Goal: Information Seeking & Learning: Learn about a topic

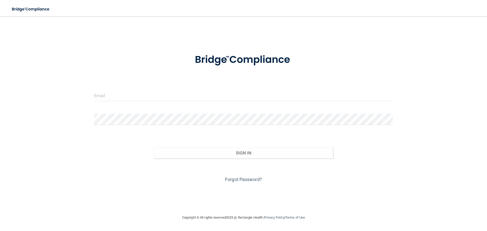
click at [134, 89] on form "Invalid email/password. You don't have permission to access that page. Sign In …" at bounding box center [243, 115] width 299 height 137
click at [113, 93] on input "email" at bounding box center [243, 95] width 299 height 11
type input "[EMAIL_ADDRESS][DOMAIN_NAME]"
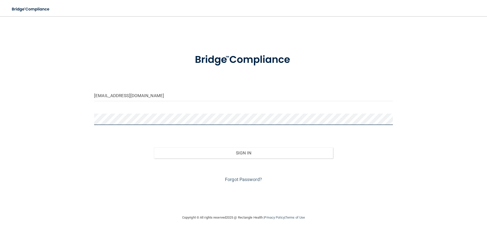
click at [154, 147] on button "Sign In" at bounding box center [243, 152] width 179 height 11
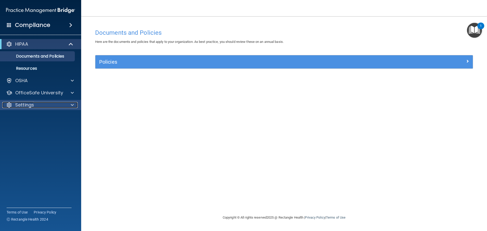
click at [48, 108] on div "Settings" at bounding box center [33, 105] width 63 height 6
click at [60, 122] on ul "My Account My Users Services Sign Out" at bounding box center [41, 122] width 92 height 24
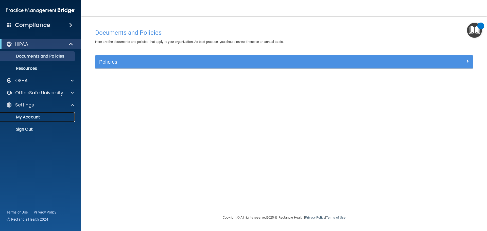
click at [62, 121] on link "My Account" at bounding box center [35, 117] width 80 height 10
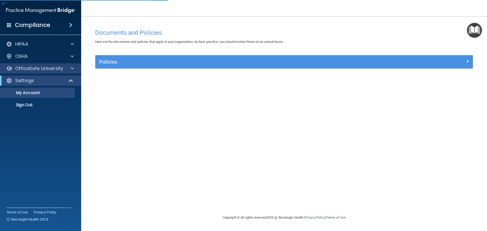
click at [40, 73] on div "OfficeSafe University" at bounding box center [40, 68] width 81 height 10
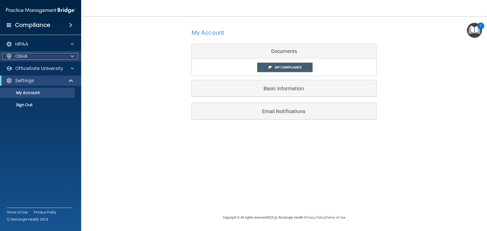
click at [34, 58] on div "OSHA" at bounding box center [33, 56] width 63 height 6
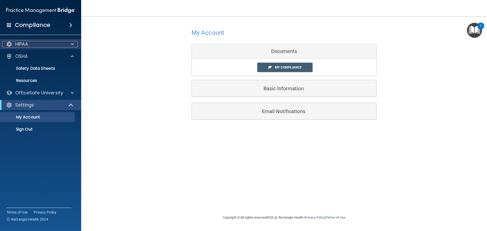
click at [39, 43] on div "HIPAA" at bounding box center [33, 44] width 63 height 6
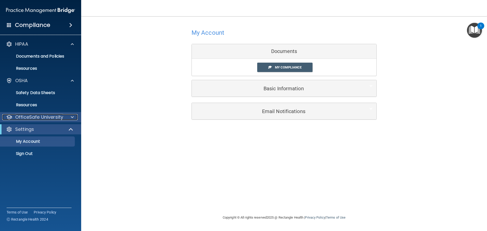
click at [39, 119] on p "OfficeSafe University" at bounding box center [39, 117] width 48 height 6
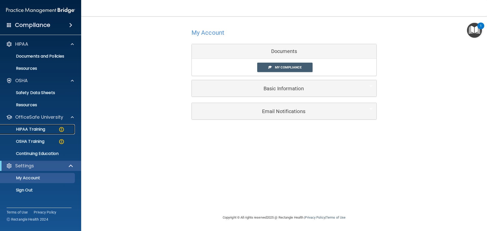
click at [43, 132] on link "HIPAA Training" at bounding box center [35, 129] width 80 height 10
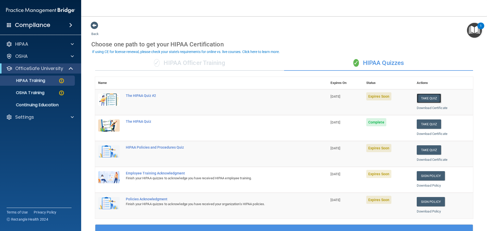
click at [419, 100] on button "Take Quiz" at bounding box center [429, 98] width 24 height 9
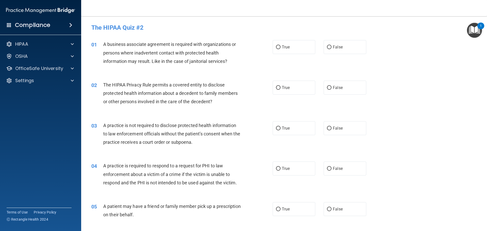
drag, startPoint x: 419, startPoint y: 100, endPoint x: 416, endPoint y: 103, distance: 4.5
drag, startPoint x: 416, startPoint y: 103, endPoint x: 279, endPoint y: 82, distance: 137.7
click at [279, 82] on label "True" at bounding box center [294, 88] width 43 height 14
click at [279, 86] on input "True" at bounding box center [278, 88] width 5 height 4
radio input "true"
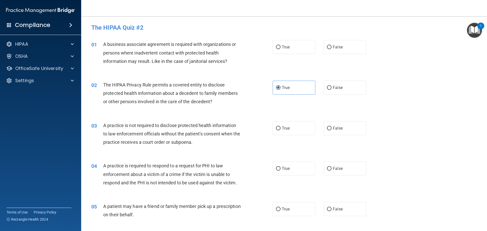
click at [256, 73] on div "01 A business associate agreement is required with organizations or persons whe…" at bounding box center [283, 54] width 393 height 41
click at [289, 48] on label "True" at bounding box center [294, 47] width 43 height 14
click at [280, 48] on input "True" at bounding box center [278, 47] width 5 height 4
radio input "true"
click at [335, 129] on span "False" at bounding box center [338, 128] width 10 height 5
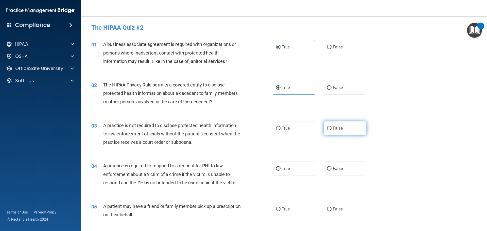
click at [331, 129] on input "False" at bounding box center [329, 129] width 5 height 4
radio input "true"
click at [284, 126] on span "True" at bounding box center [286, 128] width 8 height 5
click at [280, 127] on input "True" at bounding box center [278, 129] width 5 height 4
radio input "true"
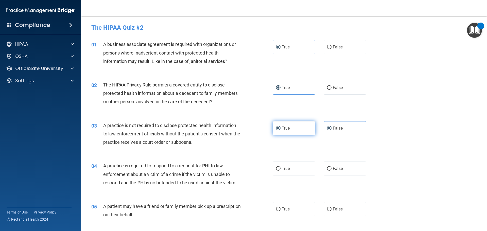
radio input "false"
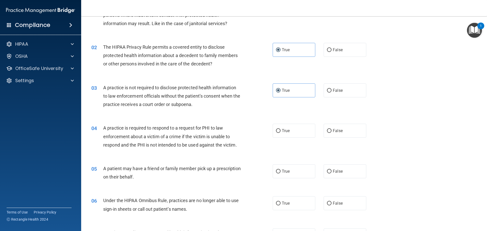
scroll to position [51, 0]
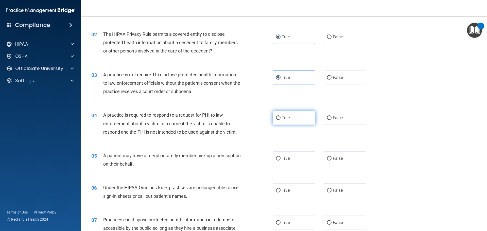
click at [295, 118] on label "True" at bounding box center [294, 118] width 43 height 14
click at [280, 118] on input "True" at bounding box center [278, 118] width 5 height 4
radio input "true"
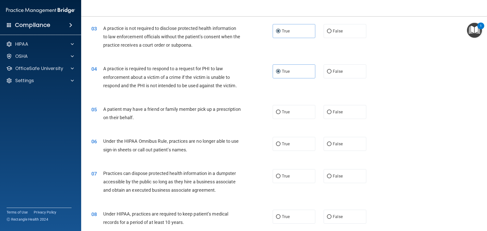
scroll to position [101, 0]
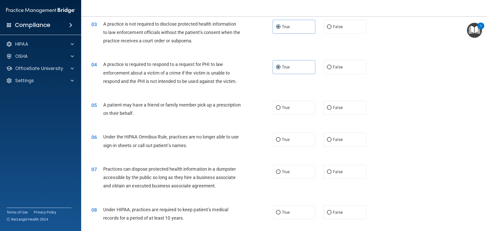
click at [337, 75] on div "04 A practice is required to respond to a request for PHI to law enforcement ab…" at bounding box center [283, 74] width 393 height 41
click at [338, 71] on label "False" at bounding box center [345, 67] width 43 height 14
click at [331, 69] on input "False" at bounding box center [329, 67] width 5 height 4
radio input "true"
radio input "false"
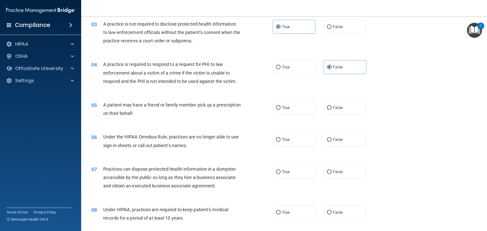
scroll to position [127, 0]
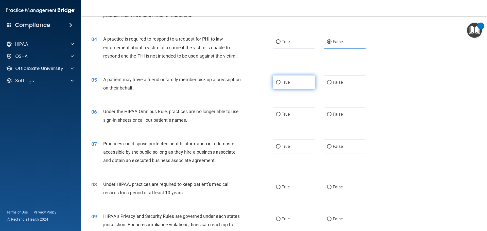
click at [283, 87] on label "True" at bounding box center [294, 82] width 43 height 14
click at [280, 84] on input "True" at bounding box center [278, 83] width 5 height 4
radio input "true"
click at [282, 118] on label "True" at bounding box center [294, 114] width 43 height 14
click at [280, 116] on input "True" at bounding box center [278, 115] width 5 height 4
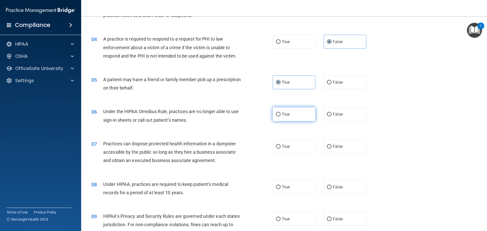
radio input "true"
click at [284, 148] on span "True" at bounding box center [286, 146] width 8 height 5
click at [280, 148] on input "True" at bounding box center [278, 147] width 5 height 4
radio input "true"
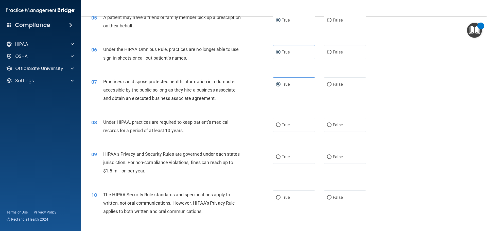
scroll to position [203, 0]
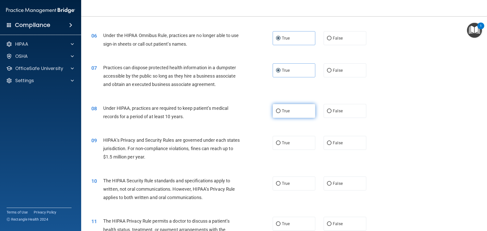
click at [284, 113] on label "True" at bounding box center [294, 111] width 43 height 14
click at [280, 113] on input "True" at bounding box center [278, 111] width 5 height 4
radio input "true"
click at [329, 146] on label "False" at bounding box center [345, 143] width 43 height 14
click at [329, 145] on input "False" at bounding box center [329, 143] width 5 height 4
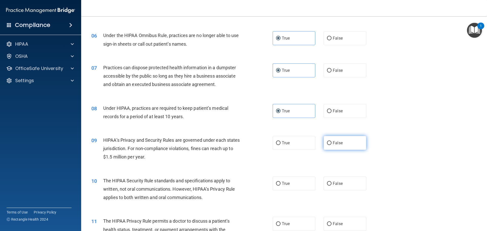
radio input "true"
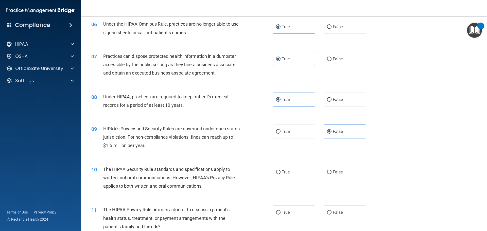
scroll to position [254, 0]
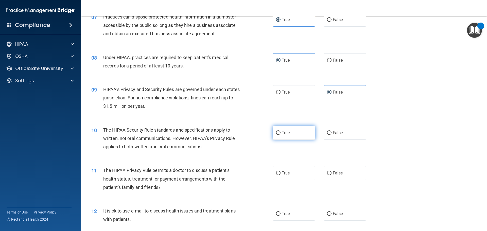
click at [298, 134] on label "True" at bounding box center [294, 133] width 43 height 14
click at [280, 134] on input "True" at bounding box center [278, 133] width 5 height 4
radio input "true"
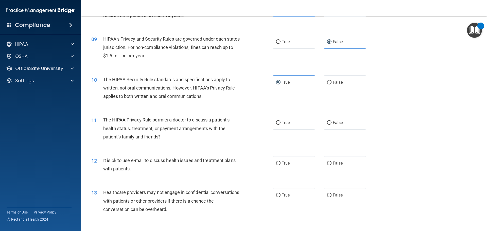
scroll to position [330, 0]
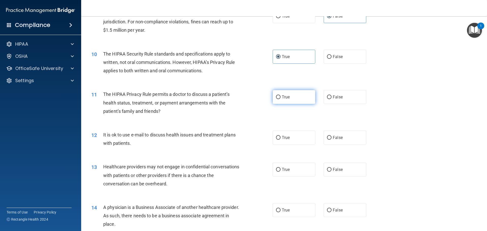
click at [277, 100] on label "True" at bounding box center [294, 97] width 43 height 14
click at [277, 99] on input "True" at bounding box center [278, 97] width 5 height 4
radio input "true"
click at [286, 137] on span "True" at bounding box center [286, 137] width 8 height 5
click at [280, 137] on input "True" at bounding box center [278, 138] width 5 height 4
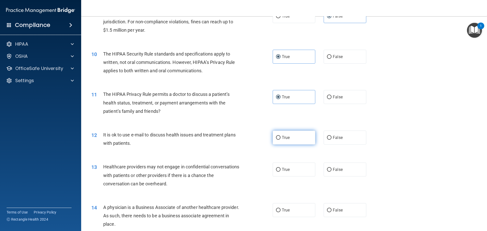
radio input "true"
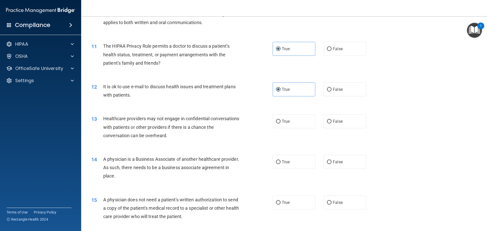
scroll to position [380, 0]
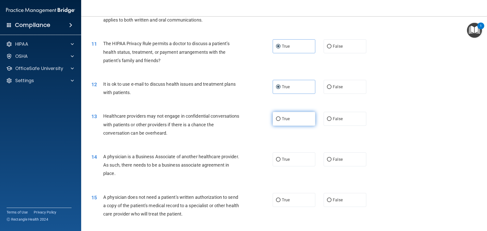
click at [299, 119] on label "True" at bounding box center [294, 119] width 43 height 14
click at [280, 119] on input "True" at bounding box center [278, 119] width 5 height 4
radio input "true"
click at [333, 158] on span "False" at bounding box center [338, 159] width 10 height 5
click at [331, 158] on input "False" at bounding box center [329, 160] width 5 height 4
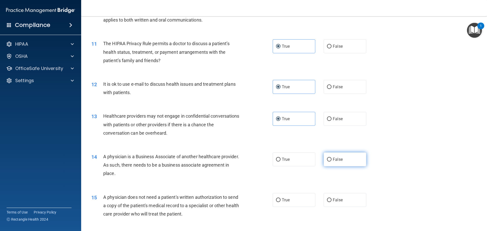
radio input "true"
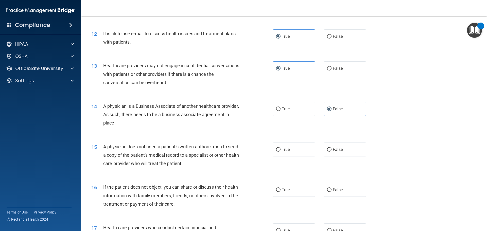
scroll to position [431, 0]
click at [297, 149] on label "True" at bounding box center [294, 149] width 43 height 14
click at [280, 149] on input "True" at bounding box center [278, 150] width 5 height 4
radio input "true"
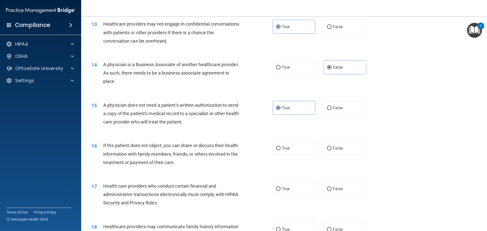
scroll to position [482, 0]
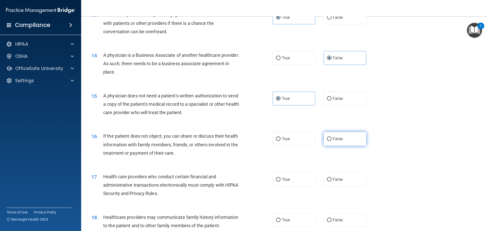
click at [327, 141] on input "False" at bounding box center [329, 139] width 5 height 4
radio input "true"
click at [283, 176] on label "True" at bounding box center [294, 179] width 43 height 14
click at [280, 178] on input "True" at bounding box center [278, 180] width 5 height 4
radio input "true"
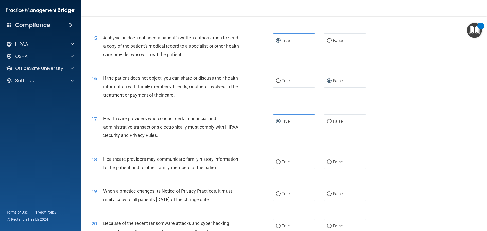
scroll to position [558, 0]
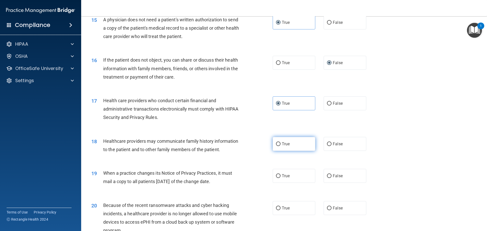
click at [286, 147] on label "True" at bounding box center [294, 144] width 43 height 14
click at [280, 146] on input "True" at bounding box center [278, 144] width 5 height 4
radio input "true"
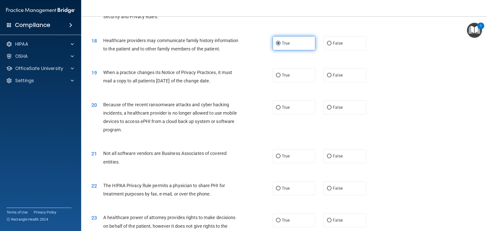
scroll to position [659, 0]
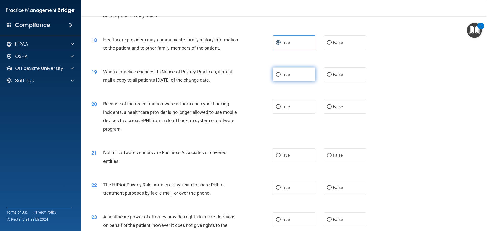
click at [283, 73] on span "True" at bounding box center [286, 74] width 8 height 5
click at [280, 73] on input "True" at bounding box center [278, 75] width 5 height 4
radio input "true"
click at [297, 113] on label "True" at bounding box center [294, 107] width 43 height 14
click at [280, 109] on input "True" at bounding box center [278, 107] width 5 height 4
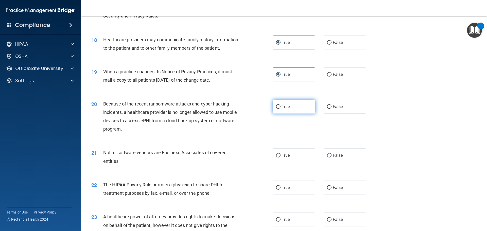
radio input "true"
click at [297, 153] on label "True" at bounding box center [294, 155] width 43 height 14
click at [280, 154] on input "True" at bounding box center [278, 156] width 5 height 4
radio input "true"
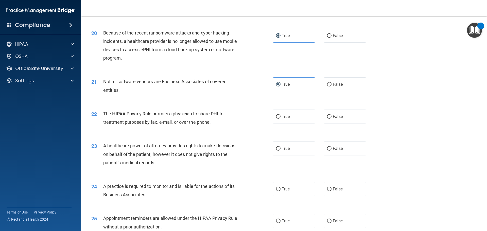
scroll to position [735, 0]
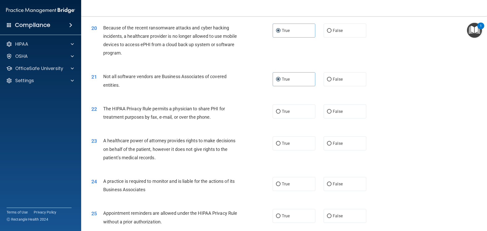
click at [279, 119] on div "22 The HIPAA Privacy Rule permits a physician to share PHI for treatment purpos…" at bounding box center [283, 114] width 393 height 32
click at [282, 116] on label "True" at bounding box center [294, 111] width 43 height 14
click at [280, 114] on input "True" at bounding box center [278, 112] width 5 height 4
radio input "true"
click at [345, 141] on label "False" at bounding box center [345, 143] width 43 height 14
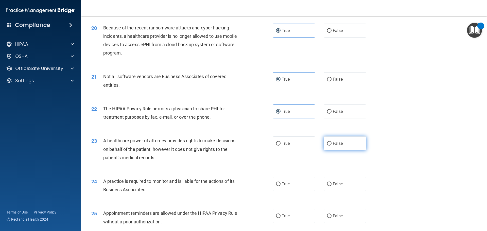
click at [331, 142] on input "False" at bounding box center [329, 144] width 5 height 4
radio input "true"
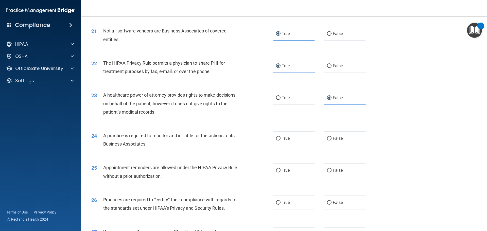
scroll to position [786, 0]
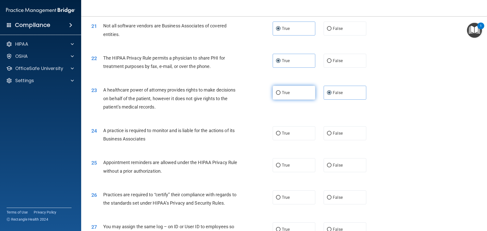
click at [291, 88] on label "True" at bounding box center [294, 93] width 43 height 14
click at [280, 91] on input "True" at bounding box center [278, 93] width 5 height 4
radio input "true"
radio input "false"
click at [280, 140] on label "True" at bounding box center [294, 133] width 43 height 14
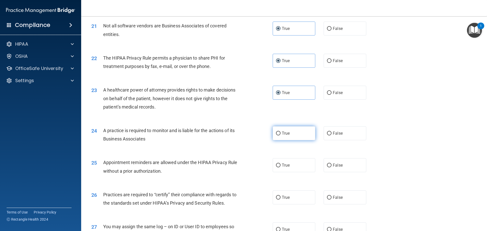
click at [280, 135] on input "True" at bounding box center [278, 134] width 5 height 4
radio input "true"
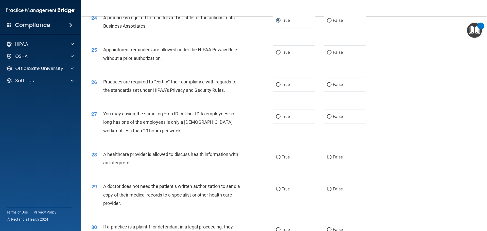
scroll to position [913, 0]
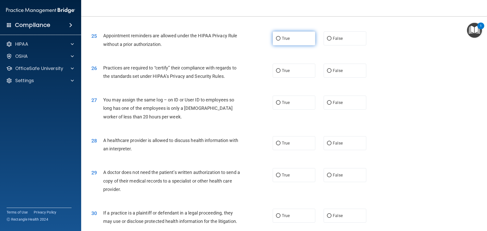
click at [289, 40] on label "True" at bounding box center [294, 38] width 43 height 14
click at [280, 40] on input "True" at bounding box center [278, 39] width 5 height 4
radio input "true"
click at [282, 69] on span "True" at bounding box center [286, 70] width 8 height 5
click at [280, 69] on input "True" at bounding box center [278, 71] width 5 height 4
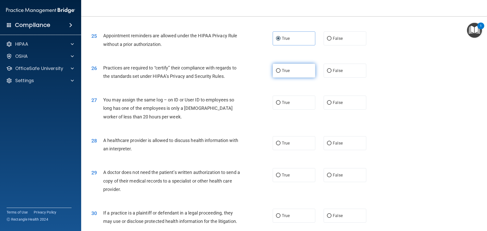
radio input "true"
click at [344, 104] on label "False" at bounding box center [345, 103] width 43 height 14
click at [331, 104] on input "False" at bounding box center [329, 103] width 5 height 4
radio input "true"
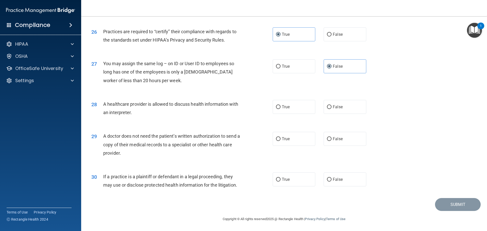
scroll to position [949, 0]
click at [334, 110] on label "False" at bounding box center [345, 107] width 43 height 14
click at [331, 109] on input "False" at bounding box center [329, 107] width 5 height 4
radio input "true"
click at [291, 108] on label "True" at bounding box center [294, 107] width 43 height 14
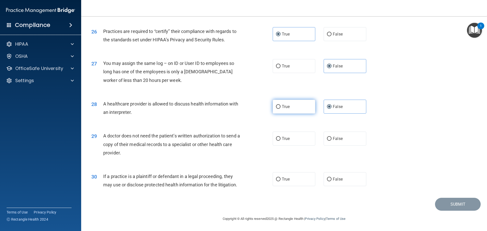
click at [280, 108] on input "True" at bounding box center [278, 107] width 5 height 4
radio input "true"
radio input "false"
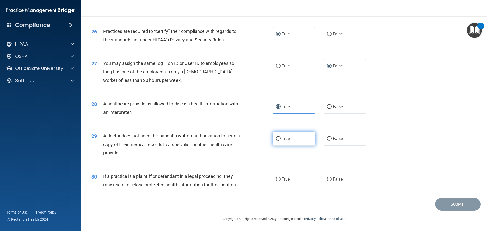
click at [277, 140] on input "True" at bounding box center [278, 139] width 5 height 4
radio input "true"
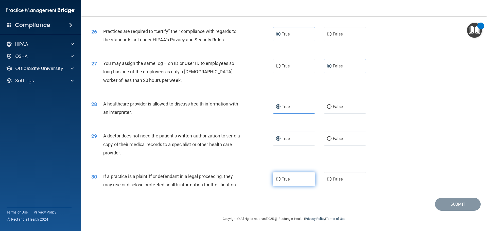
click at [284, 180] on span "True" at bounding box center [286, 179] width 8 height 5
click at [280, 180] on input "True" at bounding box center [278, 179] width 5 height 4
radio input "true"
click at [466, 209] on button "Submit" at bounding box center [458, 204] width 46 height 13
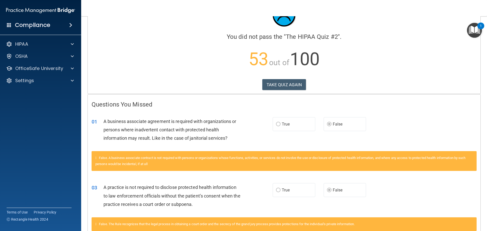
scroll to position [51, 0]
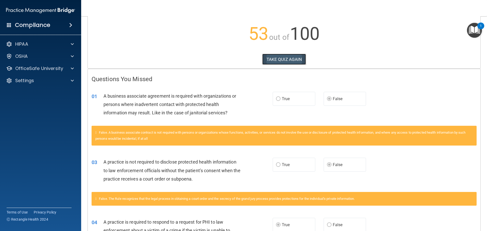
click at [273, 59] on button "TAKE QUIZ AGAIN" at bounding box center [284, 59] width 44 height 11
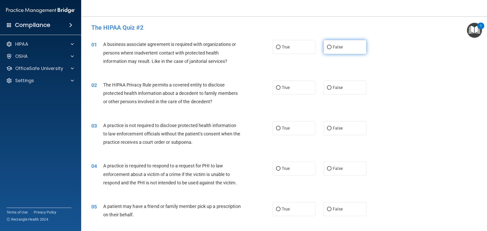
click at [335, 49] on span "False" at bounding box center [338, 47] width 10 height 5
click at [331, 49] on input "False" at bounding box center [329, 47] width 5 height 4
radio input "true"
click at [279, 89] on label "True" at bounding box center [294, 88] width 43 height 14
click at [279, 89] on input "True" at bounding box center [278, 88] width 5 height 4
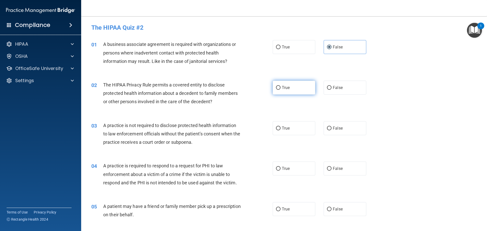
radio input "true"
click at [290, 131] on label "True" at bounding box center [294, 128] width 43 height 14
click at [280, 130] on input "True" at bounding box center [278, 129] width 5 height 4
radio input "true"
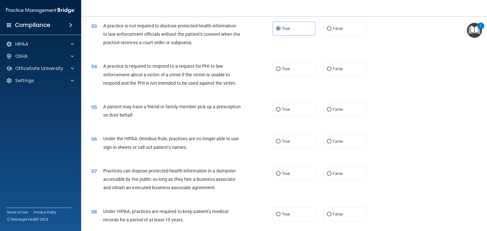
scroll to position [101, 0]
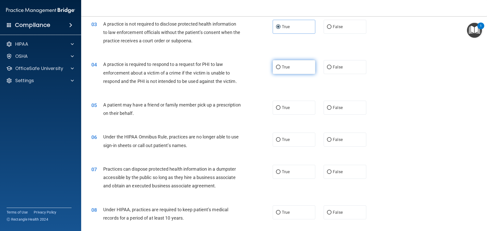
click at [291, 68] on label "True" at bounding box center [294, 67] width 43 height 14
click at [280, 68] on input "True" at bounding box center [278, 67] width 5 height 4
radio input "true"
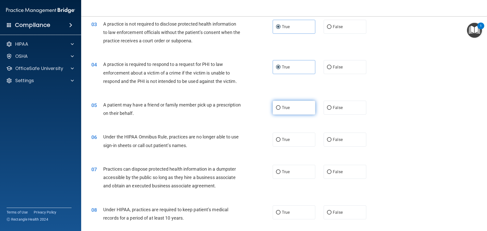
click at [286, 112] on label "True" at bounding box center [294, 108] width 43 height 14
click at [280, 110] on input "True" at bounding box center [278, 108] width 5 height 4
radio input "true"
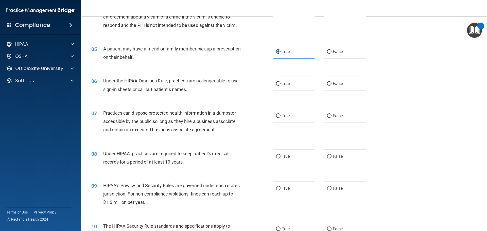
scroll to position [177, 0]
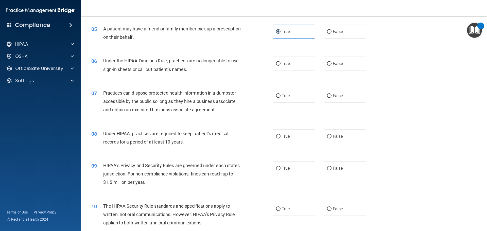
click at [279, 72] on div "06 Under the HIPAA Omnibus Rule, practices are no longer able to use sign-in sh…" at bounding box center [283, 66] width 393 height 32
click at [329, 64] on input "False" at bounding box center [329, 64] width 5 height 4
radio input "true"
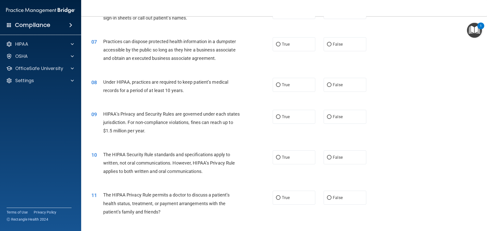
scroll to position [228, 0]
click at [346, 45] on label "False" at bounding box center [345, 45] width 43 height 14
click at [331, 45] on input "False" at bounding box center [329, 45] width 5 height 4
radio input "true"
click at [333, 84] on span "False" at bounding box center [338, 85] width 10 height 5
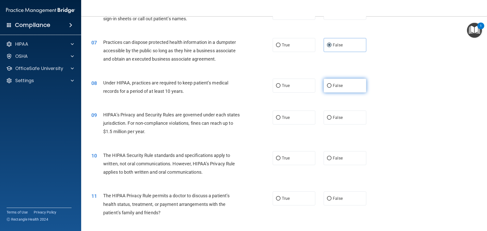
click at [331, 84] on input "False" at bounding box center [329, 86] width 5 height 4
radio input "true"
click at [293, 119] on label "True" at bounding box center [294, 118] width 43 height 14
click at [280, 119] on input "True" at bounding box center [278, 118] width 5 height 4
radio input "true"
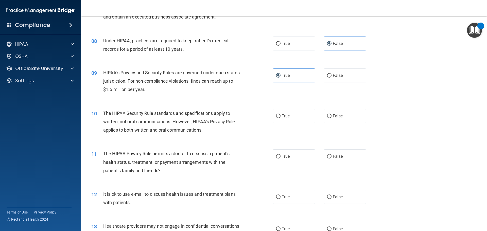
scroll to position [279, 0]
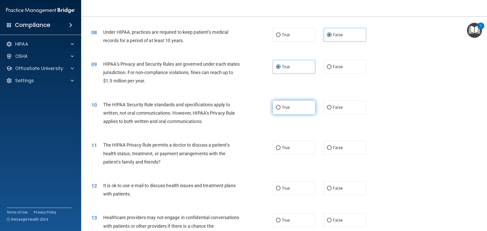
click at [287, 107] on span "True" at bounding box center [286, 107] width 8 height 5
click at [280, 107] on input "True" at bounding box center [278, 108] width 5 height 4
radio input "true"
click at [333, 149] on span "False" at bounding box center [338, 147] width 10 height 5
click at [330, 149] on input "False" at bounding box center [329, 148] width 5 height 4
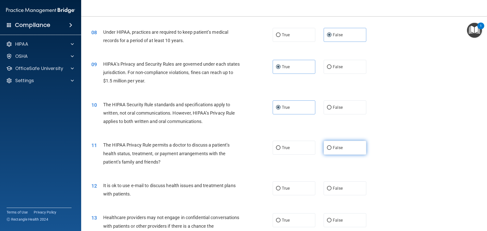
radio input "true"
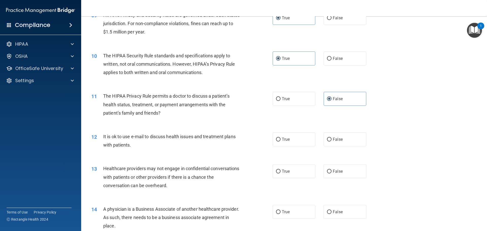
scroll to position [330, 0]
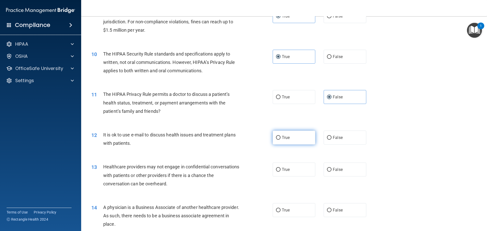
click at [285, 140] on label "True" at bounding box center [294, 138] width 43 height 14
click at [280, 140] on input "True" at bounding box center [278, 138] width 5 height 4
radio input "true"
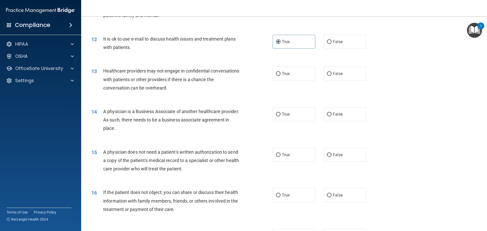
scroll to position [431, 0]
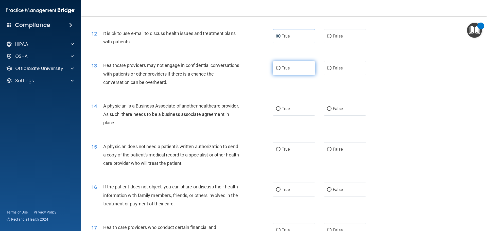
click at [274, 70] on label "True" at bounding box center [294, 68] width 43 height 14
click at [276, 70] on input "True" at bounding box center [278, 68] width 5 height 4
radio input "true"
click at [277, 109] on input "True" at bounding box center [278, 109] width 5 height 4
radio input "true"
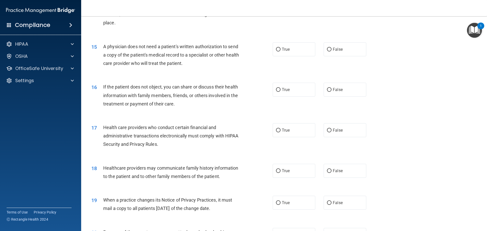
scroll to position [532, 0]
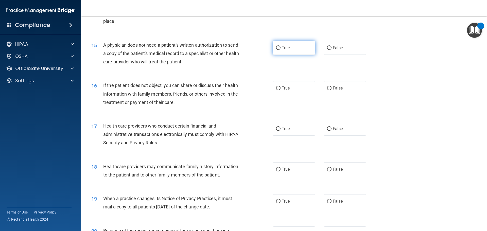
click at [283, 50] on span "True" at bounding box center [286, 47] width 8 height 5
click at [280, 50] on input "True" at bounding box center [278, 48] width 5 height 4
radio input "true"
click at [273, 87] on label "True" at bounding box center [294, 88] width 43 height 14
click at [276, 87] on input "True" at bounding box center [278, 88] width 5 height 4
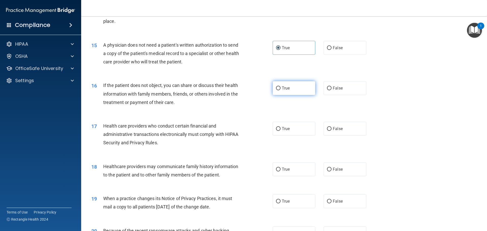
radio input "true"
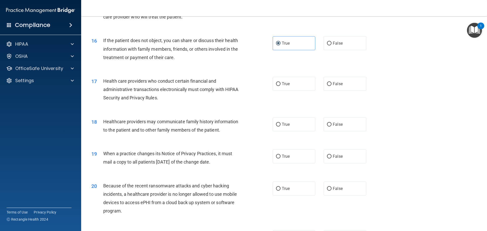
scroll to position [583, 0]
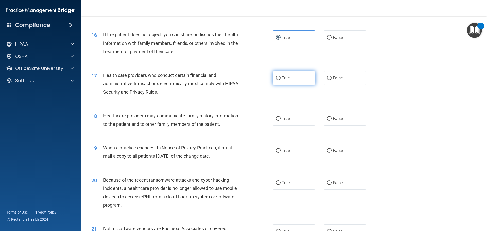
click at [292, 77] on label "True" at bounding box center [294, 78] width 43 height 14
click at [280, 77] on input "True" at bounding box center [278, 78] width 5 height 4
radio input "true"
click at [336, 78] on span "False" at bounding box center [338, 78] width 10 height 5
click at [331, 78] on input "False" at bounding box center [329, 78] width 5 height 4
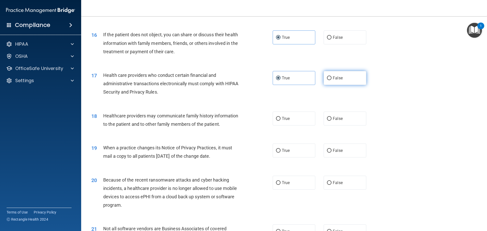
radio input "true"
radio input "false"
click at [278, 122] on label "True" at bounding box center [294, 119] width 43 height 14
click at [278, 121] on input "True" at bounding box center [278, 119] width 5 height 4
radio input "true"
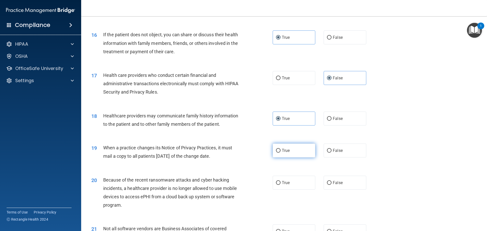
click at [289, 151] on label "True" at bounding box center [294, 151] width 43 height 14
click at [280, 151] on input "True" at bounding box center [278, 151] width 5 height 4
radio input "true"
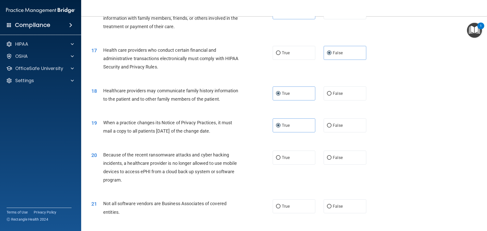
scroll to position [608, 0]
click at [299, 159] on label "True" at bounding box center [294, 157] width 43 height 14
click at [280, 159] on input "True" at bounding box center [278, 158] width 5 height 4
radio input "true"
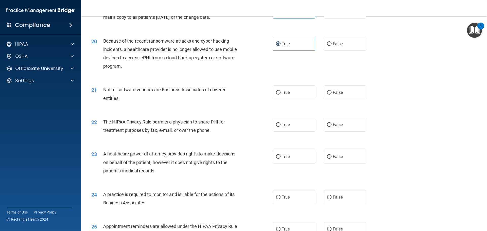
scroll to position [735, 0]
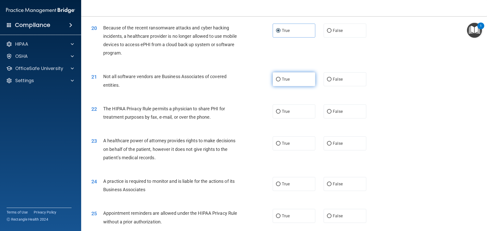
click at [287, 81] on span "True" at bounding box center [286, 79] width 8 height 5
click at [280, 81] on input "True" at bounding box center [278, 80] width 5 height 4
radio input "true"
click at [287, 113] on span "True" at bounding box center [286, 111] width 8 height 5
click at [280, 113] on input "True" at bounding box center [278, 112] width 5 height 4
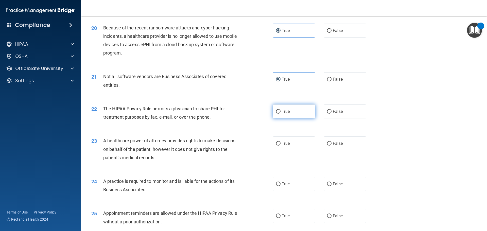
radio input "true"
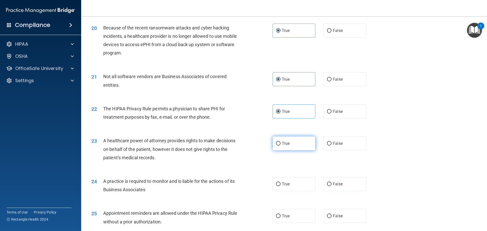
click at [284, 143] on span "True" at bounding box center [286, 143] width 8 height 5
click at [280, 143] on input "True" at bounding box center [278, 144] width 5 height 4
radio input "true"
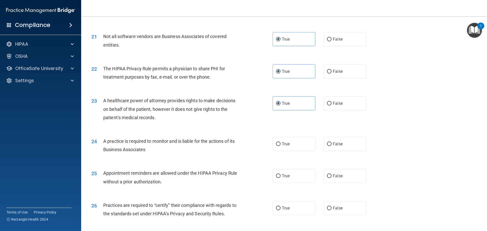
scroll to position [786, 0]
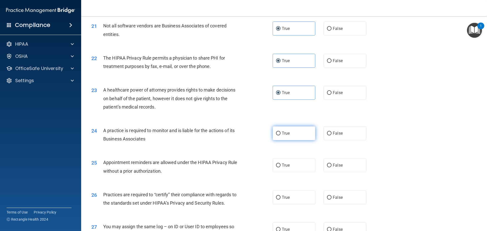
click at [294, 140] on label "True" at bounding box center [294, 133] width 43 height 14
click at [280, 135] on input "True" at bounding box center [278, 134] width 5 height 4
radio input "true"
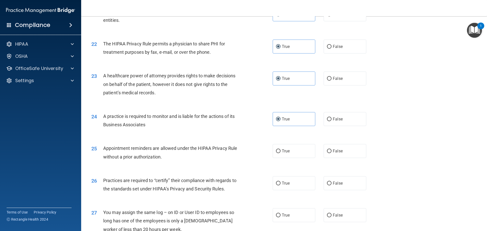
scroll to position [811, 0]
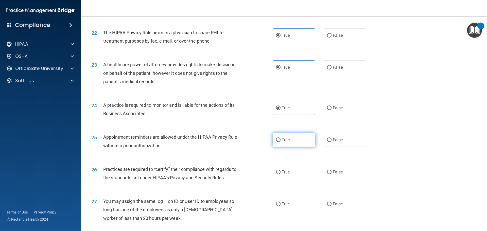
click at [297, 141] on label "True" at bounding box center [294, 140] width 43 height 14
click at [280, 141] on input "True" at bounding box center [278, 140] width 5 height 4
radio input "true"
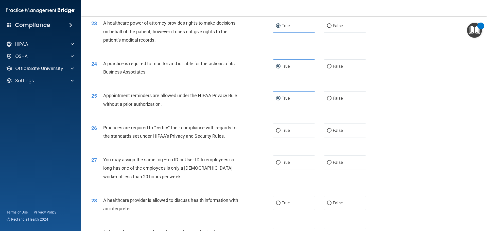
scroll to position [862, 0]
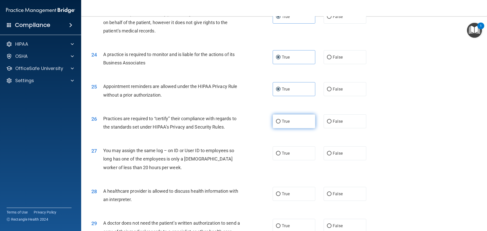
click at [291, 121] on label "True" at bounding box center [294, 121] width 43 height 14
click at [280, 121] on input "True" at bounding box center [278, 122] width 5 height 4
radio input "true"
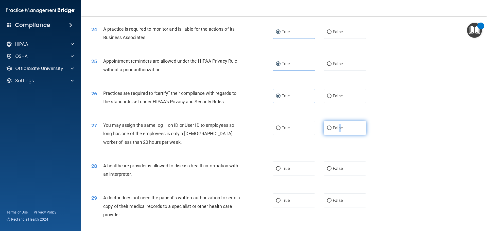
click at [338, 123] on label "False" at bounding box center [345, 128] width 43 height 14
click at [328, 129] on input "False" at bounding box center [329, 128] width 5 height 4
radio input "true"
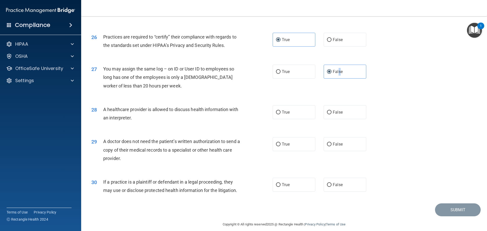
scroll to position [949, 0]
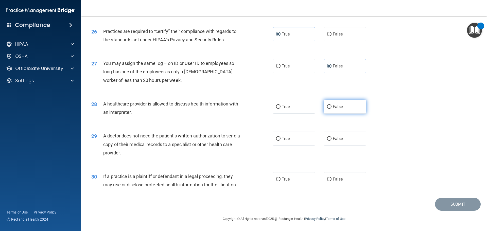
click at [345, 108] on label "False" at bounding box center [345, 107] width 43 height 14
click at [331, 108] on input "False" at bounding box center [329, 107] width 5 height 4
radio input "true"
click at [267, 145] on div "29 A doctor does not need the patient’s written authorization to send a copy of…" at bounding box center [182, 146] width 196 height 28
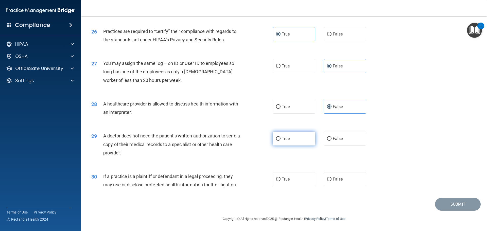
click at [277, 140] on input "True" at bounding box center [278, 139] width 5 height 4
radio input "true"
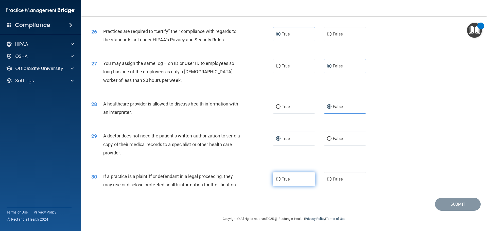
click at [285, 177] on span "True" at bounding box center [286, 179] width 8 height 5
click at [280, 177] on input "True" at bounding box center [278, 179] width 5 height 4
radio input "true"
click at [461, 208] on button "Submit" at bounding box center [458, 204] width 46 height 13
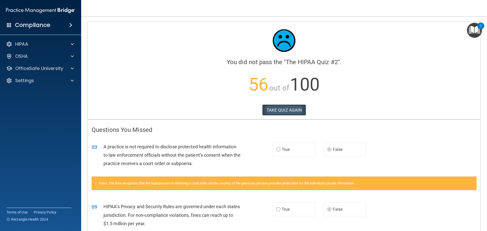
click at [285, 106] on button "TAKE QUIZ AGAIN" at bounding box center [284, 109] width 44 height 11
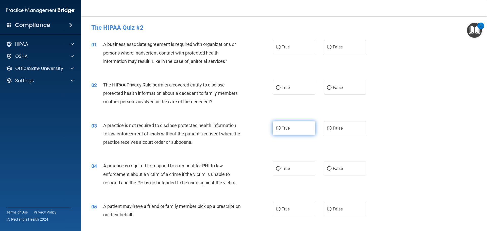
click at [277, 129] on input "True" at bounding box center [278, 129] width 5 height 4
radio input "true"
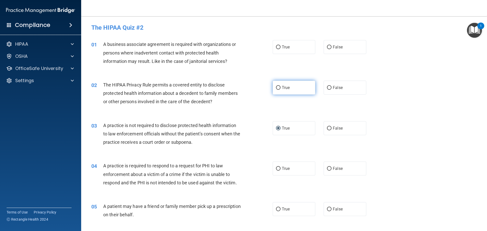
click at [286, 90] on label "True" at bounding box center [294, 88] width 43 height 14
click at [280, 90] on input "True" at bounding box center [278, 88] width 5 height 4
radio input "true"
click at [279, 51] on label "True" at bounding box center [294, 47] width 43 height 14
click at [279, 49] on input "True" at bounding box center [278, 47] width 5 height 4
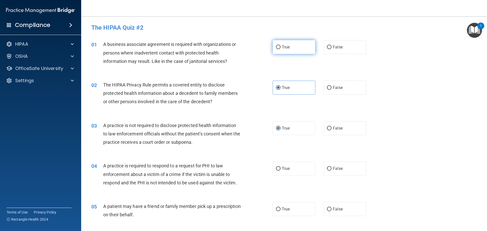
radio input "true"
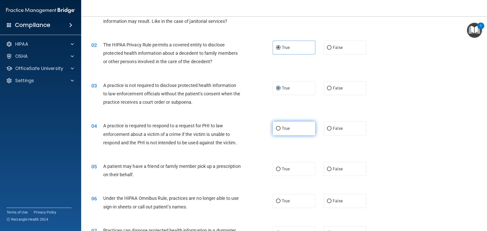
scroll to position [51, 0]
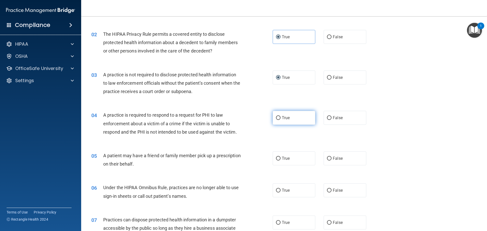
click at [288, 123] on label "True" at bounding box center [294, 118] width 43 height 14
click at [280, 120] on input "True" at bounding box center [278, 118] width 5 height 4
radio input "true"
click at [303, 155] on label "True" at bounding box center [294, 158] width 43 height 14
click at [280, 157] on input "True" at bounding box center [278, 159] width 5 height 4
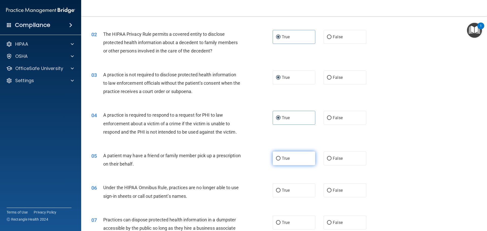
radio input "true"
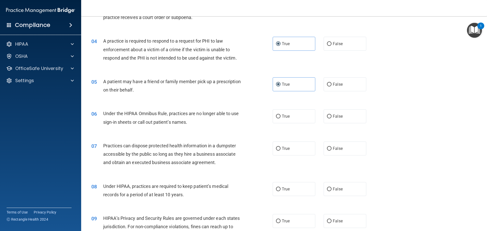
scroll to position [127, 0]
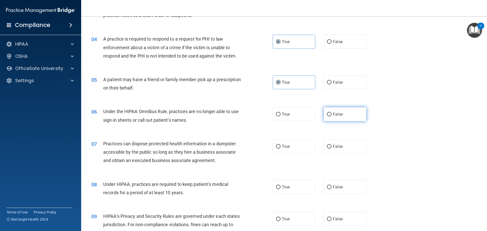
click at [331, 119] on label "False" at bounding box center [345, 114] width 43 height 14
click at [331, 116] on input "False" at bounding box center [329, 115] width 5 height 4
radio input "true"
click at [329, 147] on input "False" at bounding box center [329, 147] width 5 height 4
radio input "true"
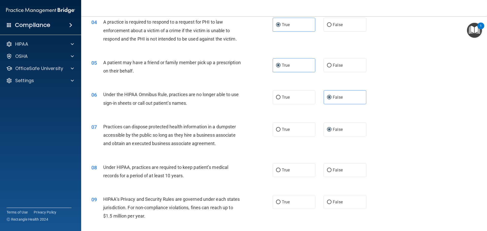
scroll to position [177, 0]
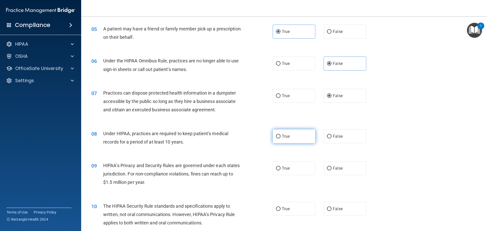
click at [285, 136] on span "True" at bounding box center [286, 136] width 8 height 5
click at [280, 136] on input "True" at bounding box center [278, 137] width 5 height 4
radio input "true"
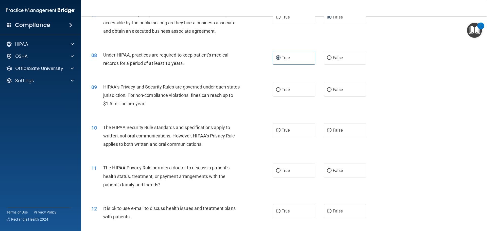
scroll to position [279, 0]
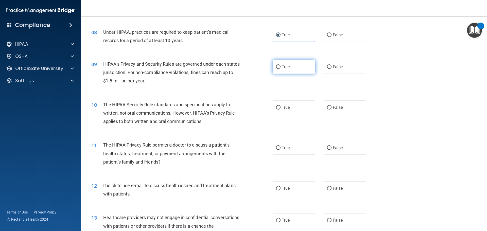
click at [286, 68] on span "True" at bounding box center [286, 66] width 8 height 5
click at [280, 68] on input "True" at bounding box center [278, 67] width 5 height 4
radio input "true"
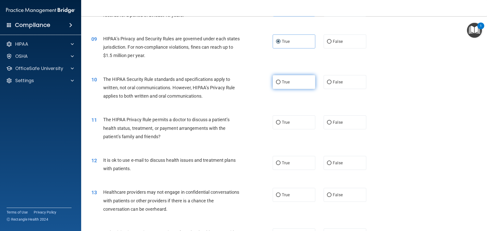
click at [280, 85] on label "True" at bounding box center [294, 82] width 43 height 14
click at [280, 84] on input "True" at bounding box center [278, 82] width 5 height 4
radio input "true"
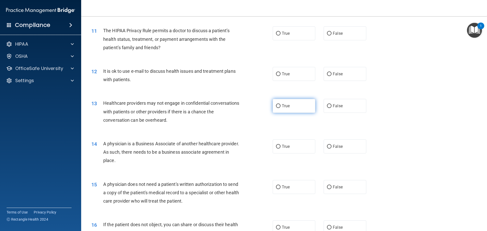
scroll to position [406, 0]
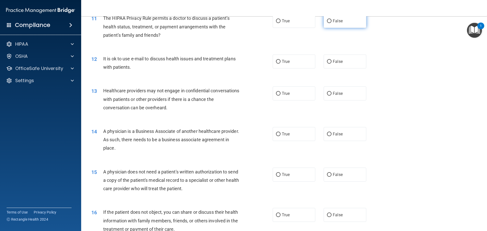
click at [335, 24] on label "False" at bounding box center [345, 21] width 43 height 14
click at [331, 23] on input "False" at bounding box center [329, 21] width 5 height 4
radio input "true"
click at [280, 68] on label "True" at bounding box center [294, 62] width 43 height 14
click at [280, 64] on input "True" at bounding box center [278, 62] width 5 height 4
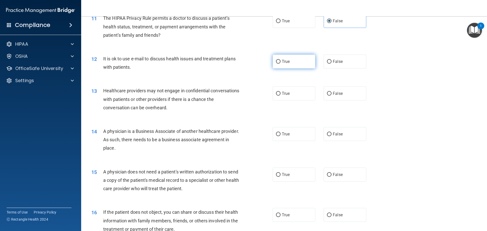
radio input "true"
click at [273, 93] on label "True" at bounding box center [294, 93] width 43 height 14
click at [276, 93] on input "True" at bounding box center [278, 94] width 5 height 4
radio input "true"
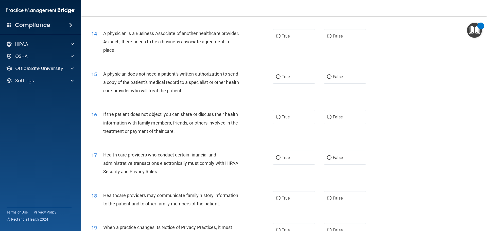
scroll to position [507, 0]
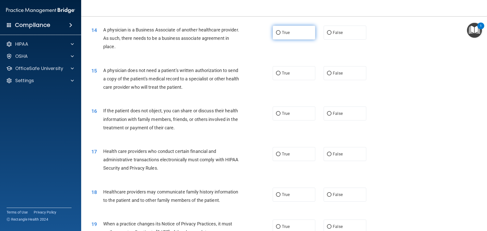
click at [282, 36] on label "True" at bounding box center [294, 33] width 43 height 14
click at [280, 35] on input "True" at bounding box center [278, 33] width 5 height 4
radio input "true"
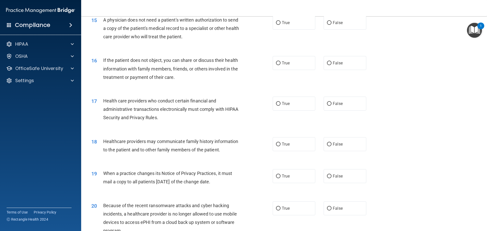
scroll to position [558, 0]
click at [344, 23] on label "False" at bounding box center [345, 22] width 43 height 14
click at [331, 23] on input "False" at bounding box center [329, 23] width 5 height 4
radio input "true"
click at [334, 64] on span "False" at bounding box center [338, 62] width 10 height 5
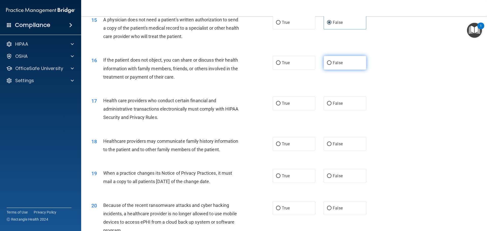
click at [331, 64] on input "False" at bounding box center [329, 63] width 5 height 4
radio input "true"
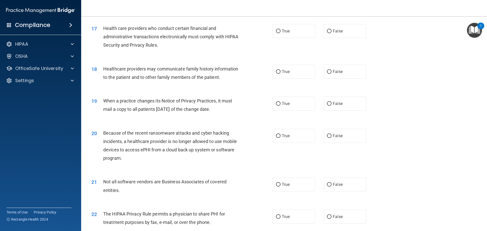
scroll to position [634, 0]
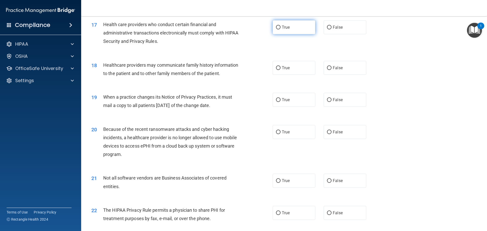
click at [293, 33] on label "True" at bounding box center [294, 27] width 43 height 14
click at [280, 29] on input "True" at bounding box center [278, 28] width 5 height 4
radio input "true"
click at [327, 67] on input "False" at bounding box center [329, 68] width 5 height 4
radio input "true"
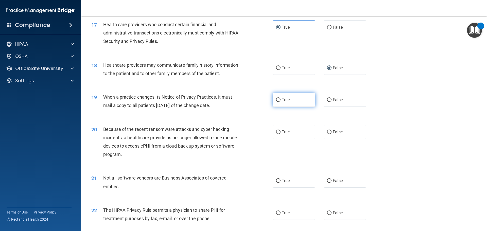
drag, startPoint x: 299, startPoint y: 92, endPoint x: 290, endPoint y: 105, distance: 15.8
click at [298, 92] on div "19 When a practice changes its Notice of Privacy Practices, it must mail a copy…" at bounding box center [283, 102] width 393 height 32
click at [289, 105] on label "True" at bounding box center [294, 100] width 43 height 14
click at [280, 102] on input "True" at bounding box center [278, 100] width 5 height 4
radio input "true"
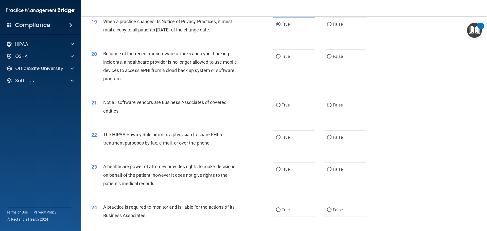
scroll to position [710, 0]
click at [282, 58] on span "True" at bounding box center [286, 55] width 8 height 5
click at [280, 58] on input "True" at bounding box center [278, 56] width 5 height 4
radio input "true"
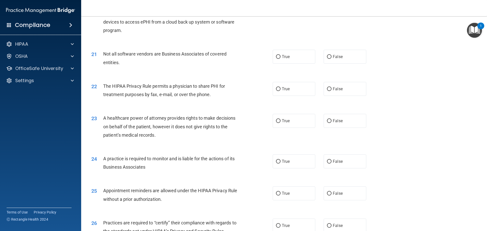
scroll to position [761, 0]
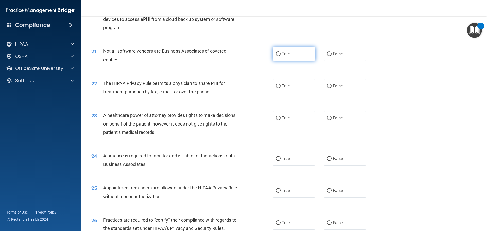
click at [279, 54] on label "True" at bounding box center [294, 54] width 43 height 14
click at [279, 54] on input "True" at bounding box center [278, 54] width 5 height 4
radio input "true"
click at [279, 91] on label "True" at bounding box center [294, 86] width 43 height 14
click at [279, 88] on input "True" at bounding box center [278, 86] width 5 height 4
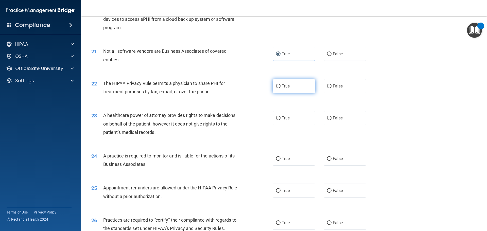
radio input "true"
click at [334, 120] on span "False" at bounding box center [338, 118] width 10 height 5
click at [331, 120] on input "False" at bounding box center [329, 118] width 5 height 4
radio input "true"
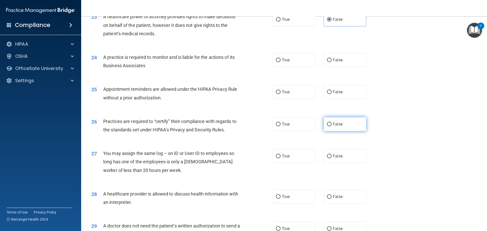
scroll to position [862, 0]
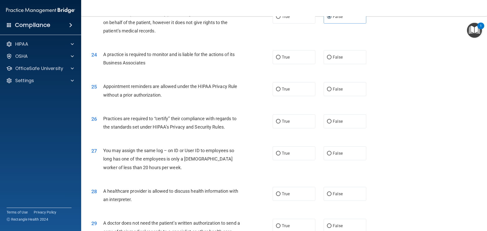
click at [283, 47] on div "24 A practice is required to monitor and is liable for the actions of its Busin…" at bounding box center [283, 60] width 393 height 32
click at [284, 61] on label "True" at bounding box center [294, 57] width 43 height 14
click at [280, 59] on input "True" at bounding box center [278, 58] width 5 height 4
radio input "true"
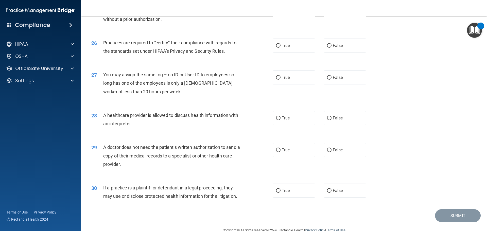
scroll to position [938, 0]
click at [278, 47] on input "True" at bounding box center [278, 46] width 5 height 4
radio input "true"
click at [333, 79] on span "False" at bounding box center [338, 77] width 10 height 5
click at [330, 79] on input "False" at bounding box center [329, 78] width 5 height 4
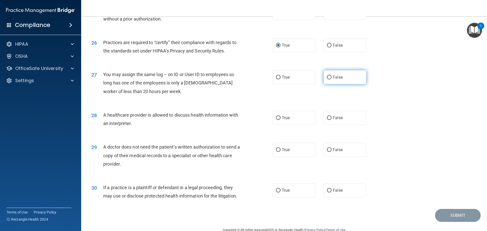
radio input "true"
click at [333, 117] on span "False" at bounding box center [338, 117] width 10 height 5
click at [331, 117] on input "False" at bounding box center [329, 118] width 5 height 4
radio input "true"
click at [276, 153] on label "True" at bounding box center [294, 150] width 43 height 14
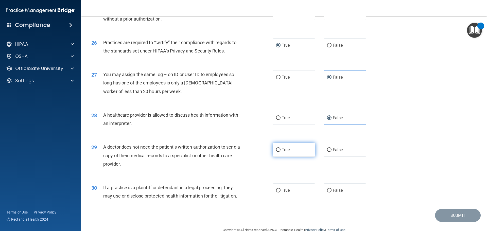
click at [276, 152] on input "True" at bounding box center [278, 150] width 5 height 4
radio input "true"
click at [282, 190] on span "True" at bounding box center [286, 190] width 8 height 5
click at [278, 187] on label "True" at bounding box center [294, 190] width 43 height 14
click at [278, 189] on input "True" at bounding box center [278, 191] width 5 height 4
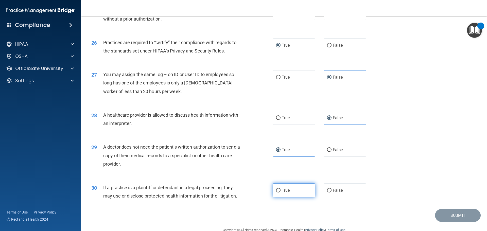
radio input "true"
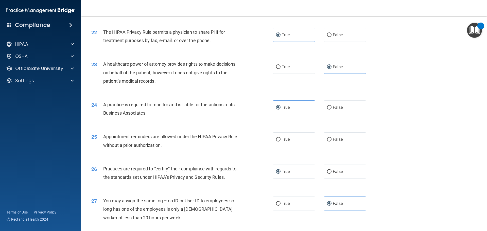
scroll to position [811, 0]
click at [291, 144] on label "True" at bounding box center [294, 140] width 43 height 14
click at [280, 142] on input "True" at bounding box center [278, 140] width 5 height 4
radio input "true"
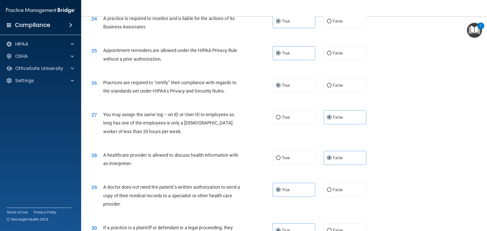
scroll to position [949, 0]
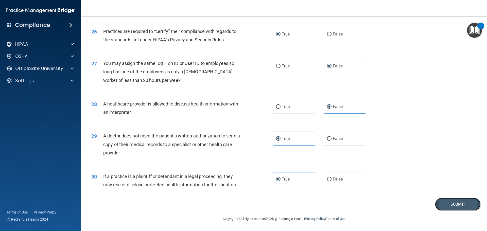
click at [452, 200] on button "Submit" at bounding box center [458, 204] width 46 height 13
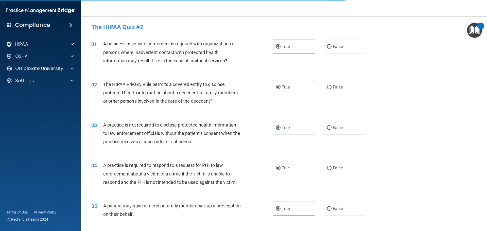
scroll to position [0, 0]
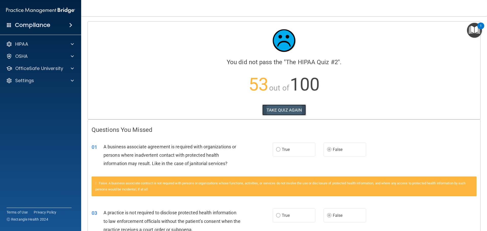
click at [281, 104] on button "TAKE QUIZ AGAIN" at bounding box center [284, 109] width 44 height 11
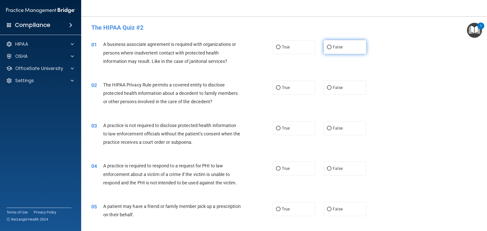
click at [337, 49] on span "False" at bounding box center [338, 47] width 10 height 5
click at [331, 49] on input "False" at bounding box center [329, 47] width 5 height 4
radio input "true"
click at [279, 89] on label "True" at bounding box center [294, 88] width 43 height 14
click at [279, 89] on input "True" at bounding box center [278, 88] width 5 height 4
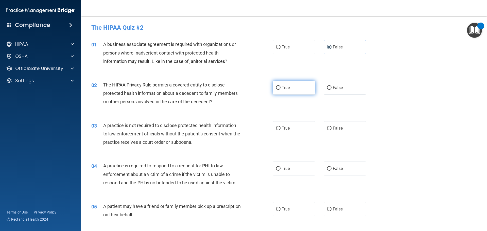
radio input "true"
click at [334, 132] on label "False" at bounding box center [345, 128] width 43 height 14
click at [331, 130] on input "False" at bounding box center [329, 129] width 5 height 4
radio input "true"
click at [281, 174] on label "True" at bounding box center [294, 169] width 43 height 14
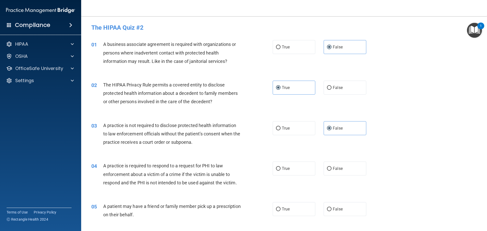
click at [280, 171] on input "True" at bounding box center [278, 169] width 5 height 4
radio input "true"
click at [278, 206] on label "True" at bounding box center [294, 209] width 43 height 14
click at [278, 207] on input "True" at bounding box center [278, 209] width 5 height 4
radio input "true"
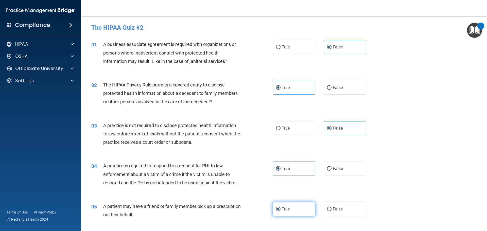
scroll to position [76, 0]
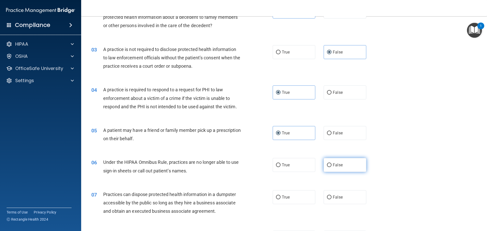
click at [338, 168] on label "False" at bounding box center [345, 165] width 43 height 14
click at [331, 167] on input "False" at bounding box center [329, 165] width 5 height 4
radio input "true"
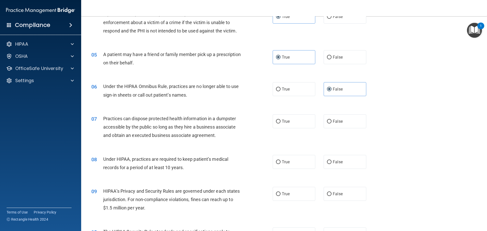
scroll to position [152, 0]
drag, startPoint x: 350, startPoint y: 123, endPoint x: 349, endPoint y: 134, distance: 11.4
click at [350, 124] on label "False" at bounding box center [345, 121] width 43 height 14
click at [331, 123] on input "False" at bounding box center [329, 121] width 5 height 4
radio input "true"
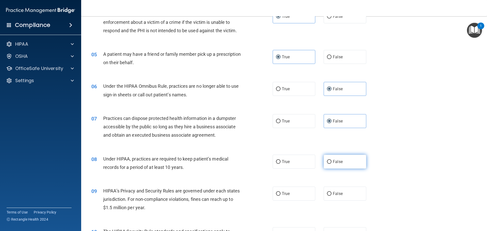
click at [344, 162] on label "False" at bounding box center [345, 162] width 43 height 14
click at [331, 162] on input "False" at bounding box center [329, 162] width 5 height 4
radio input "true"
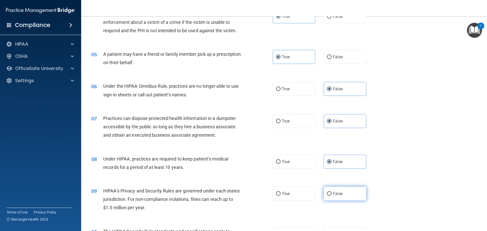
click at [347, 190] on label "False" at bounding box center [345, 194] width 43 height 14
click at [331, 192] on input "False" at bounding box center [329, 194] width 5 height 4
radio input "true"
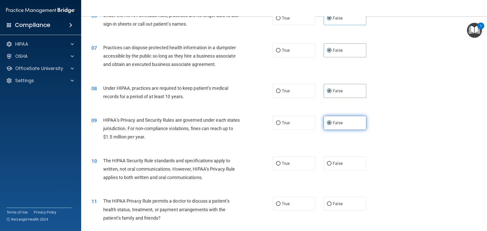
scroll to position [228, 0]
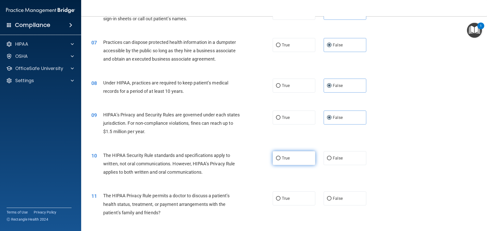
click at [283, 159] on span "True" at bounding box center [286, 158] width 8 height 5
click at [280, 159] on input "True" at bounding box center [278, 158] width 5 height 4
radio input "true"
drag, startPoint x: 286, startPoint y: 196, endPoint x: 288, endPoint y: 193, distance: 3.4
click at [286, 196] on span "True" at bounding box center [286, 198] width 8 height 5
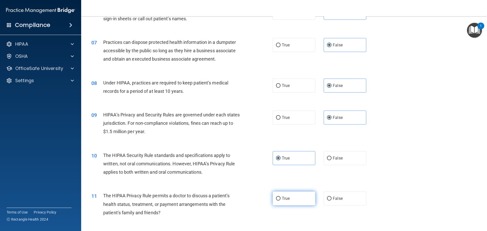
click at [280, 197] on input "True" at bounding box center [278, 199] width 5 height 4
radio input "true"
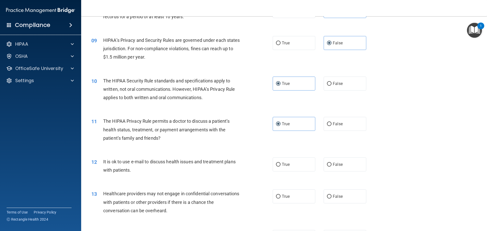
scroll to position [304, 0]
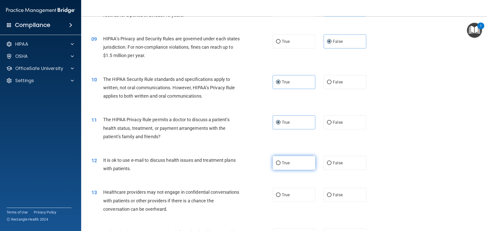
click at [293, 169] on label "True" at bounding box center [294, 163] width 43 height 14
click at [280, 165] on input "True" at bounding box center [278, 163] width 5 height 4
radio input "true"
click at [351, 194] on label "False" at bounding box center [345, 195] width 43 height 14
click at [331, 194] on input "False" at bounding box center [329, 195] width 5 height 4
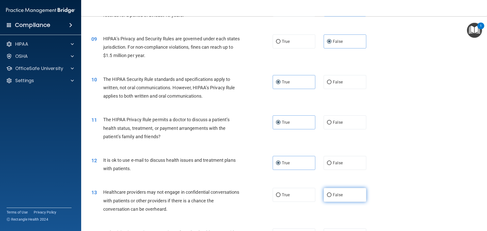
radio input "true"
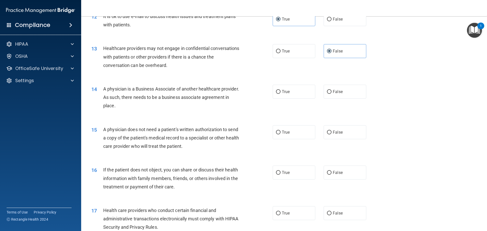
scroll to position [507, 0]
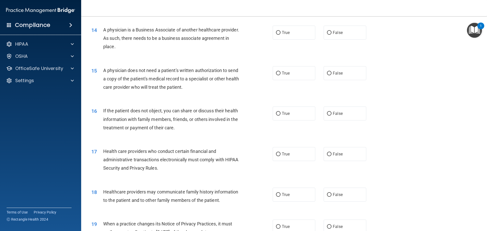
click at [340, 42] on div "14 A physician is a Business Associate of another healthcare provider. As such,…" at bounding box center [283, 39] width 393 height 41
click at [340, 36] on label "False" at bounding box center [345, 33] width 43 height 14
click at [331, 35] on input "False" at bounding box center [329, 33] width 5 height 4
radio input "true"
click at [293, 84] on div "15 A physician does not need a patient's written authorization to send a copy o…" at bounding box center [283, 80] width 393 height 41
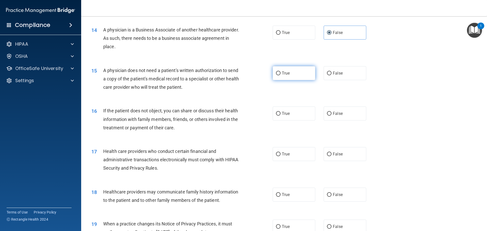
click at [297, 69] on label "True" at bounding box center [294, 73] width 43 height 14
click at [280, 71] on input "True" at bounding box center [278, 73] width 5 height 4
radio input "true"
click at [285, 110] on label "True" at bounding box center [294, 113] width 43 height 14
click at [280, 112] on input "True" at bounding box center [278, 114] width 5 height 4
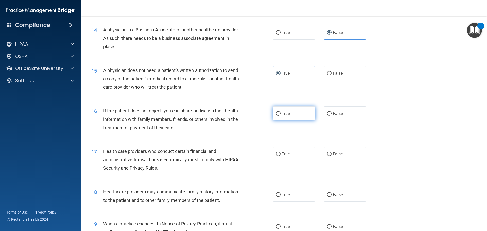
radio input "true"
drag, startPoint x: 302, startPoint y: 157, endPoint x: 316, endPoint y: 183, distance: 29.4
click at [303, 159] on label "True" at bounding box center [294, 154] width 43 height 14
click at [280, 156] on input "True" at bounding box center [278, 154] width 5 height 4
radio input "true"
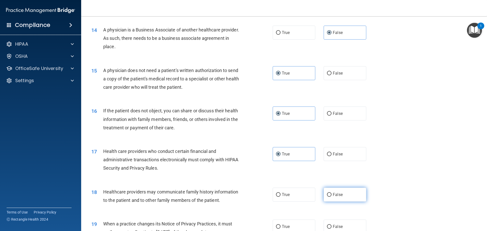
click at [335, 198] on label "False" at bounding box center [345, 195] width 43 height 14
click at [331, 197] on input "False" at bounding box center [329, 195] width 5 height 4
radio input "true"
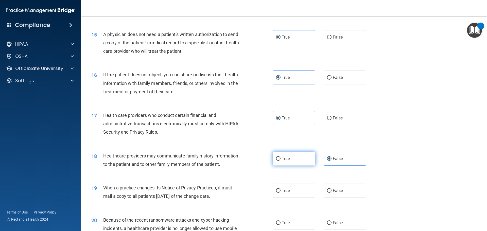
scroll to position [608, 0]
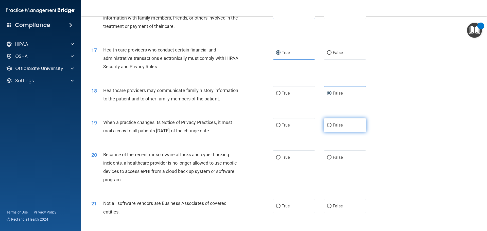
click at [347, 126] on label "False" at bounding box center [345, 125] width 43 height 14
click at [331, 126] on input "False" at bounding box center [329, 125] width 5 height 4
radio input "true"
click at [341, 163] on label "False" at bounding box center [345, 157] width 43 height 14
click at [331, 159] on input "False" at bounding box center [329, 158] width 5 height 4
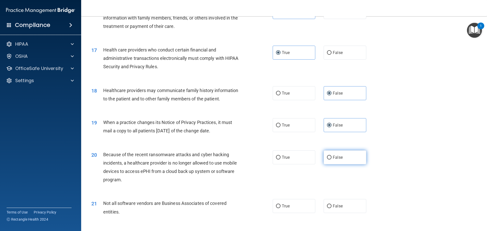
radio input "true"
click at [289, 210] on label "True" at bounding box center [294, 206] width 43 height 14
click at [280, 208] on input "True" at bounding box center [278, 206] width 5 height 4
radio input "true"
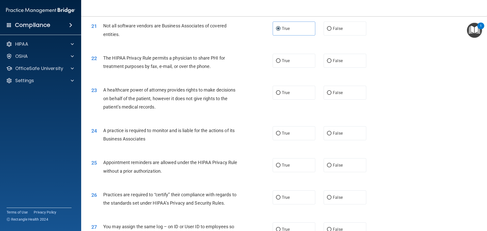
scroll to position [811, 0]
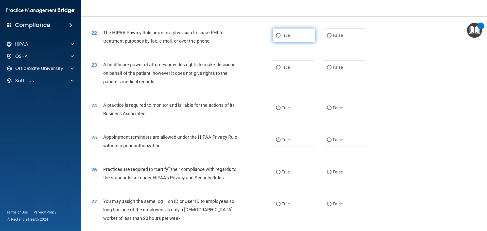
click at [300, 42] on label "True" at bounding box center [294, 35] width 43 height 14
click at [280, 38] on input "True" at bounding box center [278, 36] width 5 height 4
radio input "true"
drag, startPoint x: 333, startPoint y: 67, endPoint x: 333, endPoint y: 74, distance: 6.9
click at [333, 68] on span "False" at bounding box center [338, 67] width 10 height 5
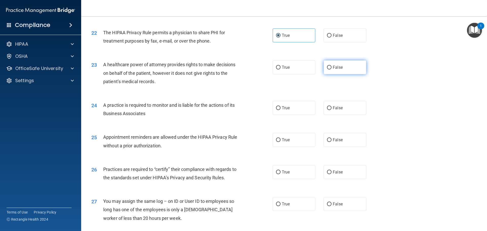
click at [331, 68] on input "False" at bounding box center [329, 68] width 5 height 4
radio input "true"
click at [339, 113] on label "False" at bounding box center [345, 108] width 43 height 14
click at [331, 110] on input "False" at bounding box center [329, 108] width 5 height 4
radio input "true"
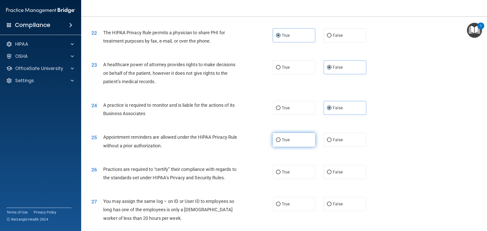
click at [287, 144] on label "True" at bounding box center [294, 140] width 43 height 14
click at [280, 142] on input "True" at bounding box center [278, 140] width 5 height 4
radio input "true"
click at [329, 167] on label "False" at bounding box center [345, 172] width 43 height 14
click at [329, 170] on input "False" at bounding box center [329, 172] width 5 height 4
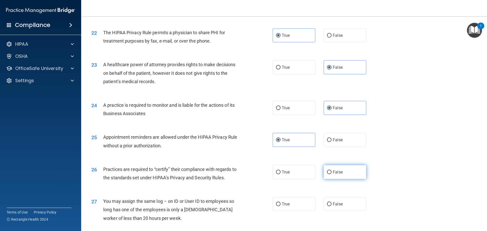
radio input "true"
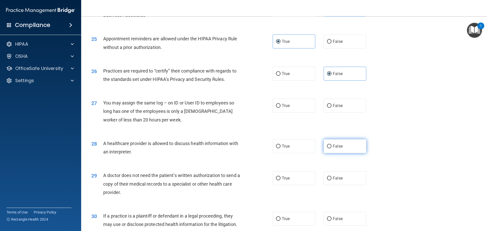
scroll to position [913, 0]
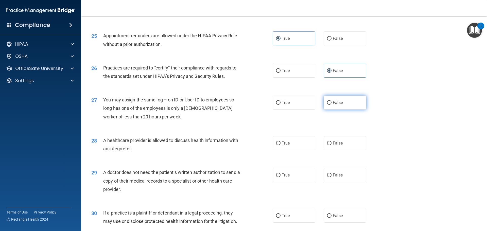
click at [337, 106] on label "False" at bounding box center [345, 103] width 43 height 14
click at [331, 105] on input "False" at bounding box center [329, 103] width 5 height 4
radio input "true"
click at [291, 143] on label "True" at bounding box center [294, 143] width 43 height 14
click at [280, 143] on input "True" at bounding box center [278, 143] width 5 height 4
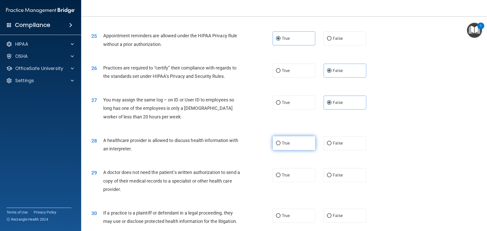
radio input "true"
drag, startPoint x: 293, startPoint y: 177, endPoint x: 296, endPoint y: 200, distance: 23.3
click at [293, 180] on label "True" at bounding box center [294, 175] width 43 height 14
click at [280, 177] on input "True" at bounding box center [278, 175] width 5 height 4
radio input "true"
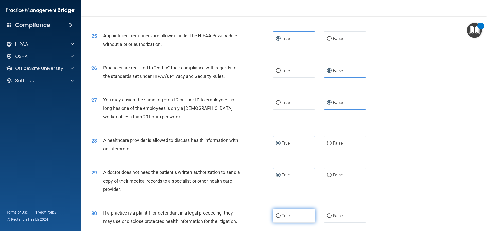
click at [295, 215] on label "True" at bounding box center [294, 216] width 43 height 14
click at [280, 215] on input "True" at bounding box center [278, 216] width 5 height 4
radio input "true"
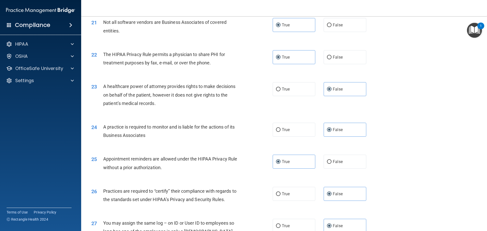
scroll to position [940, 0]
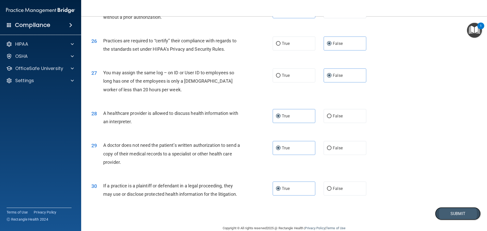
click at [447, 215] on button "Submit" at bounding box center [458, 213] width 46 height 13
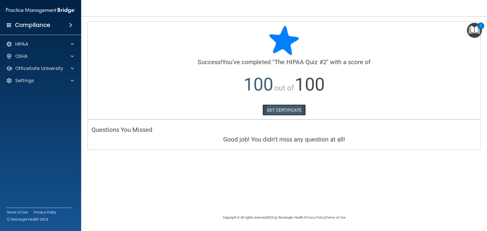
click at [299, 109] on link "GET CERTIFICATE" at bounding box center [283, 109] width 43 height 11
click at [46, 58] on div "OSHA" at bounding box center [33, 56] width 63 height 6
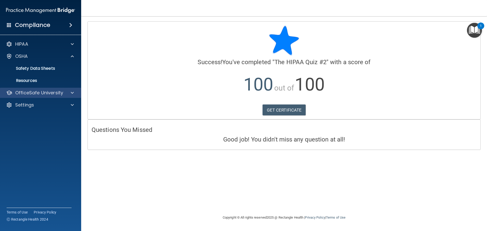
click at [41, 96] on div "OfficeSafe University" at bounding box center [40, 93] width 81 height 10
click at [34, 92] on p "OfficeSafe University" at bounding box center [39, 93] width 48 height 6
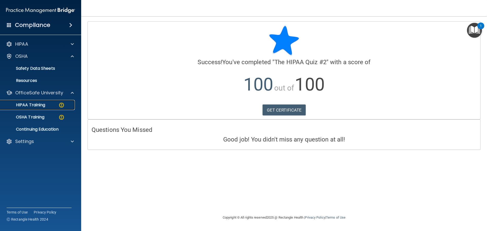
click at [42, 105] on p "HIPAA Training" at bounding box center [24, 104] width 42 height 5
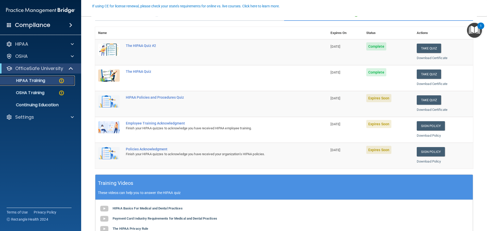
scroll to position [51, 0]
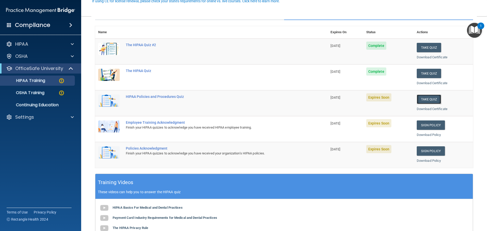
click at [431, 99] on button "Take Quiz" at bounding box center [429, 99] width 24 height 9
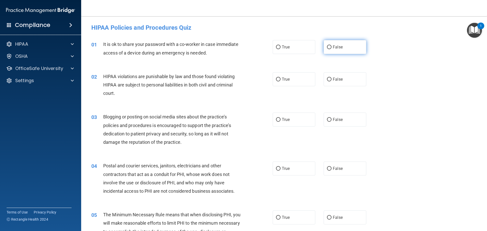
click at [348, 48] on label "False" at bounding box center [345, 47] width 43 height 14
click at [331, 48] on input "False" at bounding box center [329, 47] width 5 height 4
radio input "true"
click at [282, 77] on span "True" at bounding box center [286, 79] width 8 height 5
click at [280, 78] on input "True" at bounding box center [278, 80] width 5 height 4
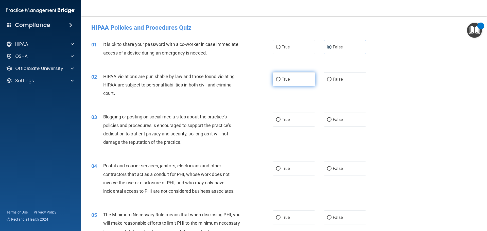
radio input "true"
click at [330, 124] on label "False" at bounding box center [345, 120] width 43 height 14
click at [330, 122] on input "False" at bounding box center [329, 120] width 5 height 4
radio input "true"
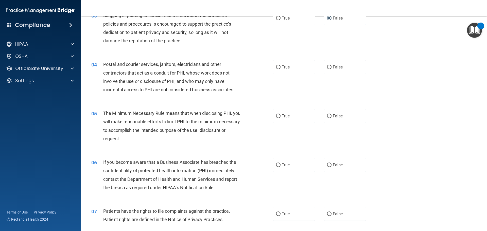
scroll to position [76, 0]
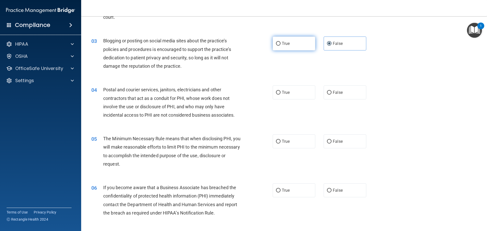
click at [284, 44] on span "True" at bounding box center [286, 43] width 8 height 5
click at [280, 44] on input "True" at bounding box center [278, 44] width 5 height 4
radio input "true"
click at [342, 40] on label "False" at bounding box center [345, 44] width 43 height 14
click at [331, 42] on input "False" at bounding box center [329, 44] width 5 height 4
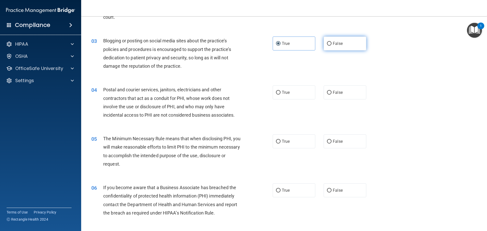
radio input "true"
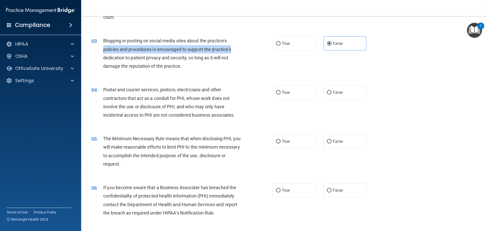
drag, startPoint x: 247, startPoint y: 44, endPoint x: 257, endPoint y: 44, distance: 9.9
click at [247, 44] on div "03 Blogging or posting on social media sites about the practice’s policies and …" at bounding box center [182, 55] width 196 height 36
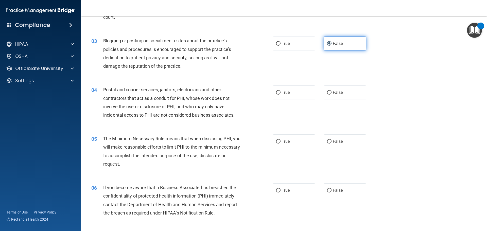
drag, startPoint x: 361, startPoint y: 41, endPoint x: 336, endPoint y: 43, distance: 25.4
click at [359, 42] on label "False" at bounding box center [345, 44] width 43 height 14
click at [331, 42] on input "False" at bounding box center [329, 44] width 5 height 4
click at [255, 46] on div "03 Blogging or posting on social media sites about the practice’s policies and …" at bounding box center [182, 55] width 196 height 36
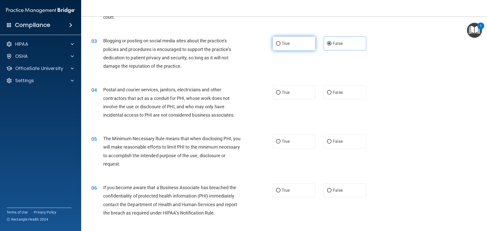
click at [273, 47] on label "True" at bounding box center [294, 44] width 43 height 14
click at [276, 46] on input "True" at bounding box center [278, 44] width 5 height 4
radio input "true"
radio input "false"
click at [276, 91] on input "True" at bounding box center [278, 93] width 5 height 4
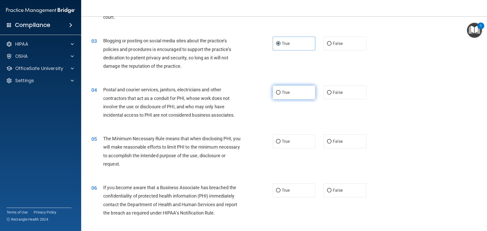
radio input "true"
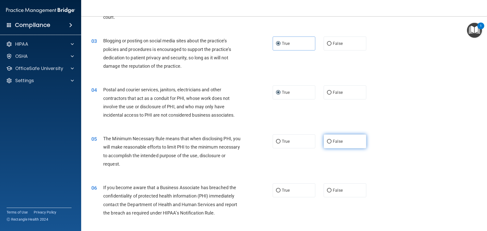
click at [327, 144] on label "False" at bounding box center [345, 141] width 43 height 14
click at [327, 144] on input "False" at bounding box center [329, 142] width 5 height 4
radio input "true"
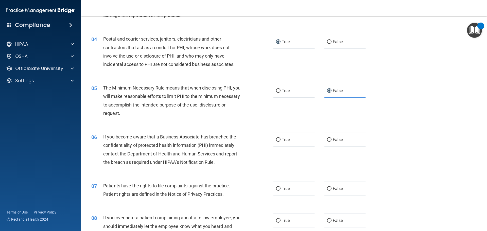
scroll to position [177, 0]
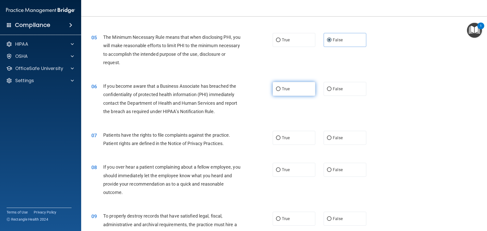
click at [291, 88] on label "True" at bounding box center [294, 89] width 43 height 14
click at [280, 88] on input "True" at bounding box center [278, 89] width 5 height 4
radio input "true"
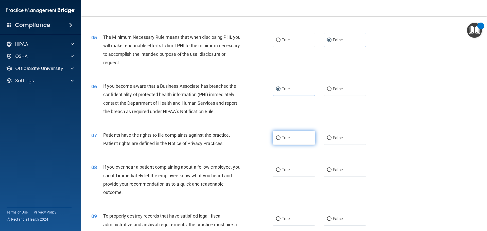
click at [297, 141] on label "True" at bounding box center [294, 138] width 43 height 14
click at [280, 140] on input "True" at bounding box center [278, 138] width 5 height 4
radio input "true"
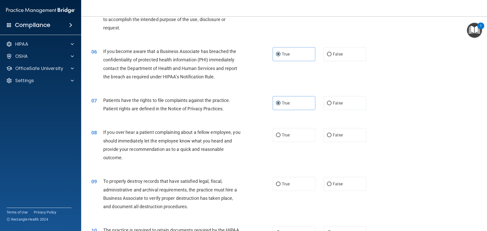
scroll to position [254, 0]
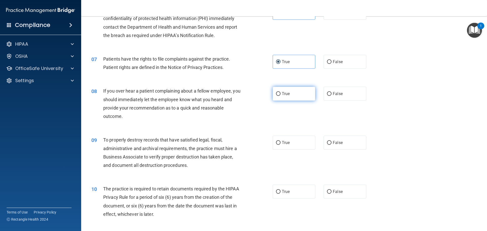
click at [291, 97] on label "True" at bounding box center [294, 94] width 43 height 14
click at [280, 96] on input "True" at bounding box center [278, 94] width 5 height 4
radio input "true"
click at [293, 145] on label "True" at bounding box center [294, 143] width 43 height 14
click at [280, 145] on input "True" at bounding box center [278, 143] width 5 height 4
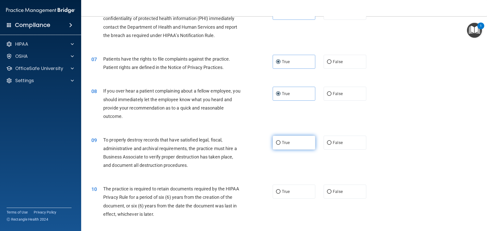
radio input "true"
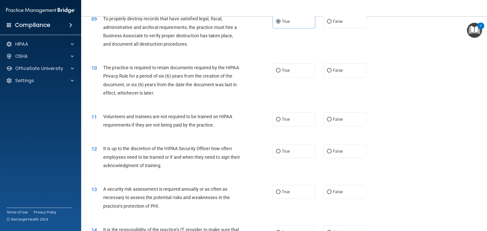
scroll to position [380, 0]
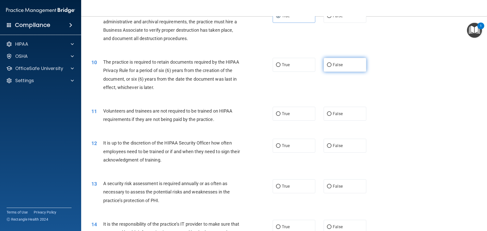
click at [349, 71] on label "False" at bounding box center [345, 65] width 43 height 14
click at [331, 67] on input "False" at bounding box center [329, 65] width 5 height 4
radio input "true"
drag, startPoint x: 299, startPoint y: 117, endPoint x: 296, endPoint y: 119, distance: 3.1
click at [296, 119] on label "True" at bounding box center [294, 114] width 43 height 14
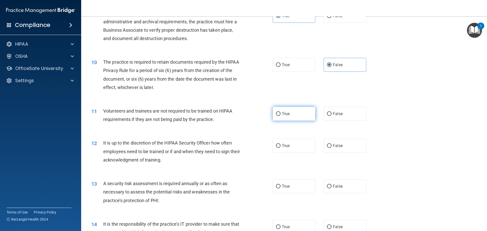
click at [280, 116] on input "True" at bounding box center [278, 114] width 5 height 4
radio input "true"
drag, startPoint x: 356, startPoint y: 117, endPoint x: 351, endPoint y: 121, distance: 5.8
click at [353, 119] on label "False" at bounding box center [345, 114] width 43 height 14
click at [331, 116] on input "False" at bounding box center [329, 114] width 5 height 4
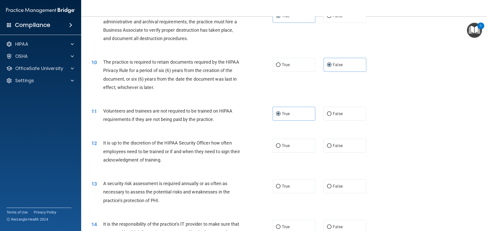
radio input "true"
radio input "false"
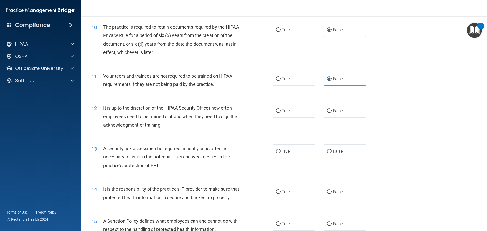
scroll to position [431, 0]
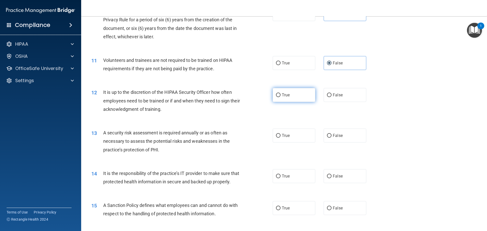
click at [284, 98] on label "True" at bounding box center [294, 95] width 43 height 14
click at [280, 97] on input "True" at bounding box center [278, 95] width 5 height 4
radio input "true"
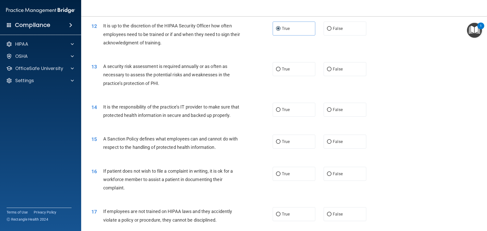
scroll to position [507, 0]
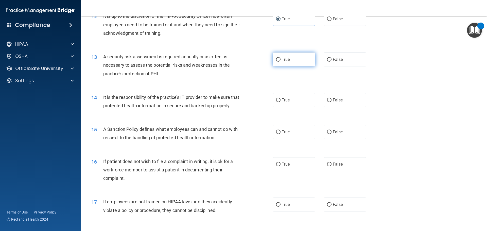
click at [299, 61] on label "True" at bounding box center [294, 59] width 43 height 14
click at [280, 61] on input "True" at bounding box center [278, 60] width 5 height 4
radio input "true"
click at [282, 101] on span "True" at bounding box center [286, 100] width 8 height 5
click at [280, 101] on input "True" at bounding box center [278, 100] width 5 height 4
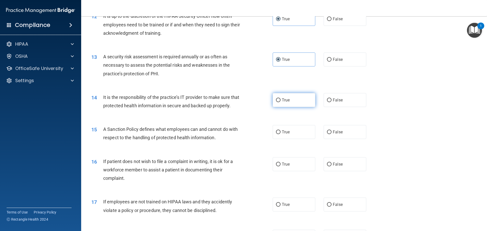
radio input "true"
click at [283, 134] on span "True" at bounding box center [286, 132] width 8 height 5
click at [280, 134] on input "True" at bounding box center [278, 132] width 5 height 4
radio input "true"
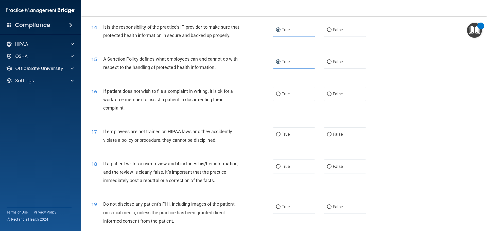
scroll to position [583, 0]
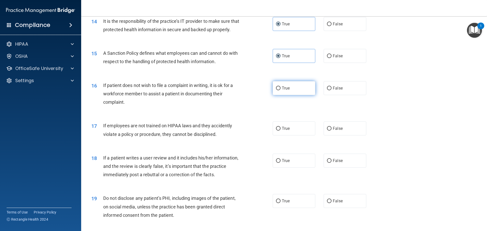
click at [305, 95] on label "True" at bounding box center [294, 88] width 43 height 14
click at [280, 90] on input "True" at bounding box center [278, 88] width 5 height 4
radio input "true"
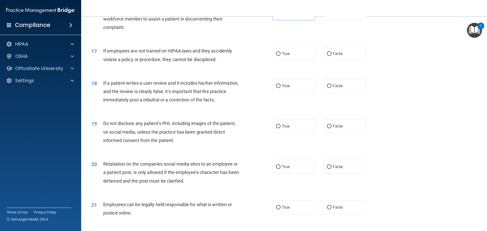
scroll to position [659, 0]
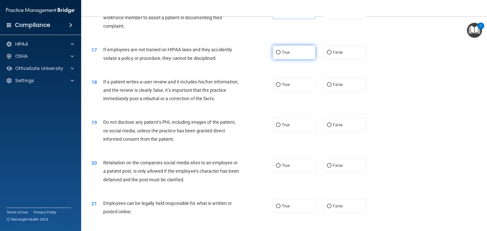
click at [293, 59] on label "True" at bounding box center [294, 52] width 43 height 14
click at [280, 55] on input "True" at bounding box center [278, 53] width 5 height 4
radio input "true"
drag, startPoint x: 291, startPoint y: 94, endPoint x: 287, endPoint y: 96, distance: 4.0
click at [287, 92] on label "True" at bounding box center [294, 85] width 43 height 14
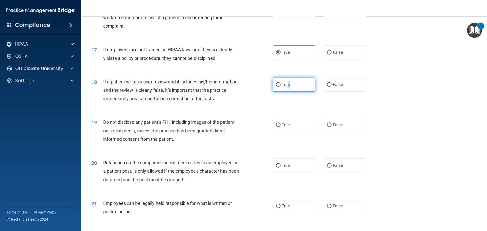
click at [276, 87] on input "True" at bounding box center [278, 85] width 5 height 4
radio input "true"
click at [276, 127] on input "True" at bounding box center [278, 125] width 5 height 4
radio input "true"
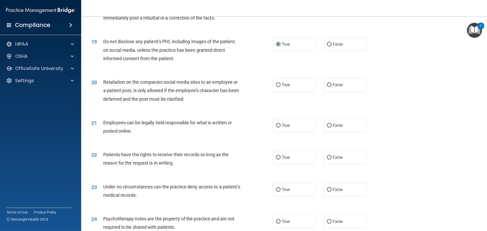
scroll to position [761, 0]
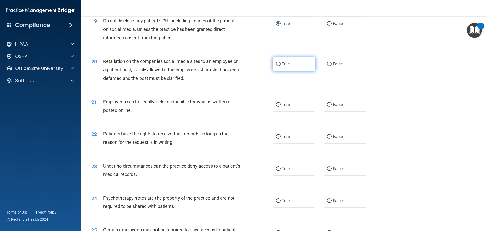
click at [291, 71] on label "True" at bounding box center [294, 64] width 43 height 14
click at [280, 66] on input "True" at bounding box center [278, 64] width 5 height 4
radio input "true"
click at [283, 107] on span "True" at bounding box center [286, 104] width 8 height 5
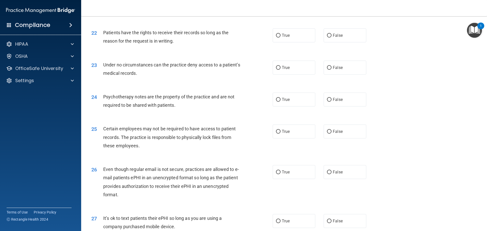
scroll to position [862, 0]
click at [296, 42] on label "True" at bounding box center [294, 35] width 43 height 14
click at [280, 37] on input "True" at bounding box center [278, 35] width 5 height 4
radio input "true"
click at [286, 74] on label "True" at bounding box center [294, 67] width 43 height 14
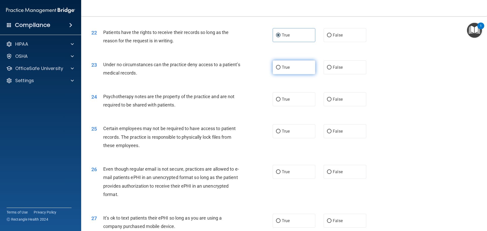
click at [280, 69] on input "True" at bounding box center [278, 68] width 5 height 4
radio input "true"
click at [284, 102] on span "True" at bounding box center [286, 99] width 8 height 5
click at [280, 101] on input "True" at bounding box center [278, 100] width 5 height 4
radio input "true"
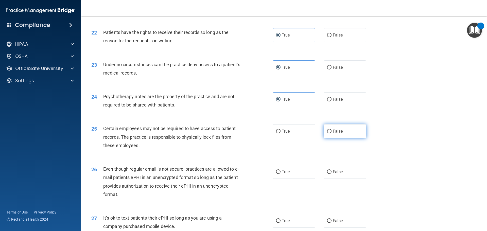
click at [350, 138] on label "False" at bounding box center [345, 131] width 43 height 14
click at [331, 133] on input "False" at bounding box center [329, 132] width 5 height 4
radio input "true"
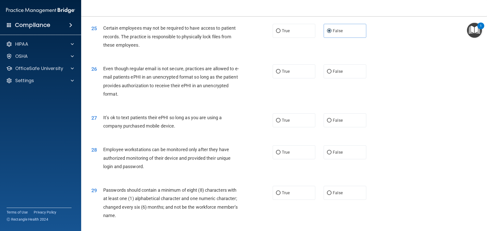
scroll to position [963, 0]
click at [239, 106] on div "26 Even though regular email is not secure, practices are allowed to e-mail pat…" at bounding box center [283, 81] width 393 height 49
click at [300, 77] on label "True" at bounding box center [294, 70] width 43 height 14
click at [280, 73] on input "True" at bounding box center [278, 71] width 5 height 4
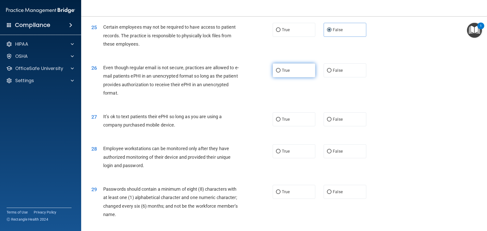
radio input "true"
click at [279, 126] on label "True" at bounding box center [294, 119] width 43 height 14
click at [279, 121] on input "True" at bounding box center [278, 120] width 5 height 4
radio input "true"
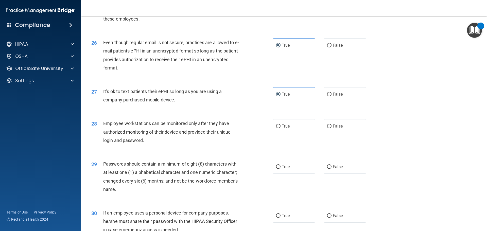
scroll to position [989, 0]
click at [283, 128] on span "True" at bounding box center [286, 125] width 8 height 5
click at [280, 128] on input "True" at bounding box center [278, 126] width 5 height 4
radio input "true"
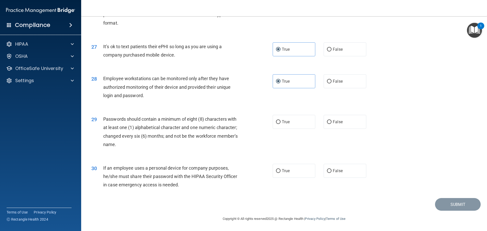
scroll to position [1042, 0]
click at [286, 127] on label "True" at bounding box center [294, 122] width 43 height 14
click at [280, 124] on input "True" at bounding box center [278, 122] width 5 height 4
radio input "true"
click at [284, 169] on span "True" at bounding box center [286, 170] width 8 height 5
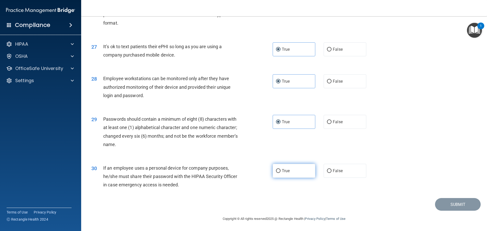
click at [280, 169] on input "True" at bounding box center [278, 171] width 5 height 4
radio input "true"
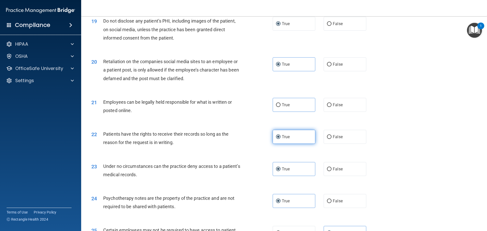
scroll to position [761, 0]
click at [291, 112] on label "True" at bounding box center [294, 105] width 43 height 14
click at [280, 107] on input "True" at bounding box center [278, 105] width 5 height 4
radio input "true"
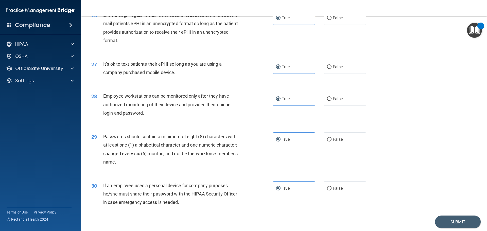
scroll to position [1016, 0]
click at [464, 227] on button "Submit" at bounding box center [458, 221] width 46 height 13
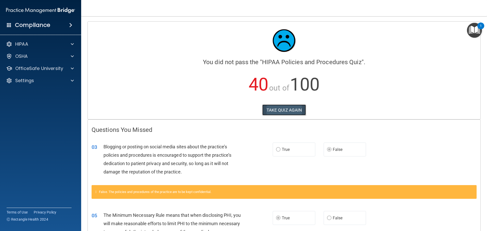
click at [278, 108] on button "TAKE QUIZ AGAIN" at bounding box center [284, 109] width 44 height 11
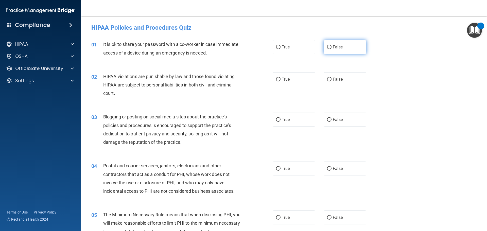
click at [362, 51] on label "False" at bounding box center [345, 47] width 43 height 14
click at [331, 49] on input "False" at bounding box center [329, 47] width 5 height 4
radio input "true"
click at [288, 83] on label "True" at bounding box center [294, 79] width 43 height 14
click at [280, 81] on input "True" at bounding box center [278, 80] width 5 height 4
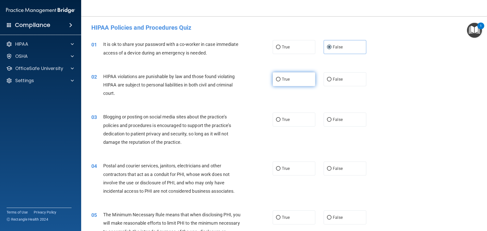
radio input "true"
click at [331, 122] on label "False" at bounding box center [345, 120] width 43 height 14
click at [331, 122] on input "False" at bounding box center [329, 120] width 5 height 4
radio input "true"
click at [293, 166] on label "True" at bounding box center [294, 169] width 43 height 14
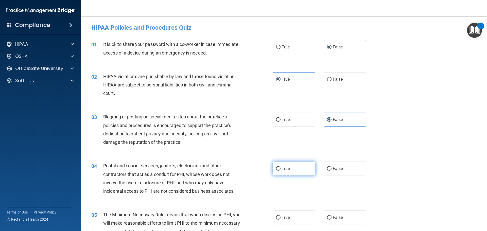
click at [280, 167] on input "True" at bounding box center [278, 169] width 5 height 4
radio input "true"
click at [283, 221] on label "True" at bounding box center [294, 217] width 43 height 14
click at [280, 220] on input "True" at bounding box center [278, 218] width 5 height 4
radio input "true"
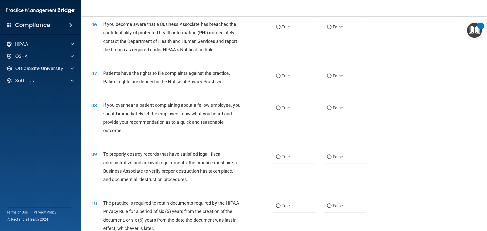
scroll to position [228, 0]
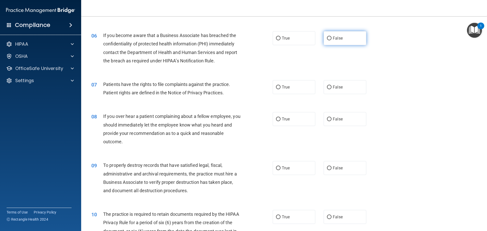
click at [333, 36] on span "False" at bounding box center [338, 38] width 10 height 5
click at [331, 37] on input "False" at bounding box center [329, 39] width 5 height 4
radio input "true"
click at [303, 91] on label "True" at bounding box center [294, 87] width 43 height 14
click at [280, 89] on input "True" at bounding box center [278, 87] width 5 height 4
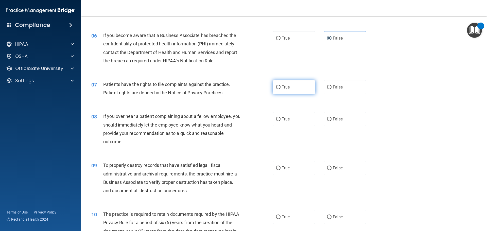
radio input "true"
drag, startPoint x: 335, startPoint y: 123, endPoint x: 333, endPoint y: 133, distance: 9.5
click at [334, 124] on label "False" at bounding box center [345, 119] width 43 height 14
click at [331, 121] on input "False" at bounding box center [329, 119] width 5 height 4
radio input "true"
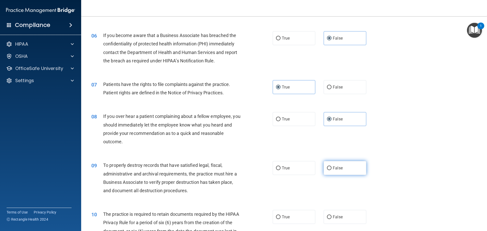
click at [333, 167] on span "False" at bounding box center [338, 168] width 10 height 5
click at [331, 167] on input "False" at bounding box center [329, 168] width 5 height 4
radio input "true"
click at [287, 214] on label "True" at bounding box center [294, 217] width 43 height 14
click at [280, 215] on input "True" at bounding box center [278, 217] width 5 height 4
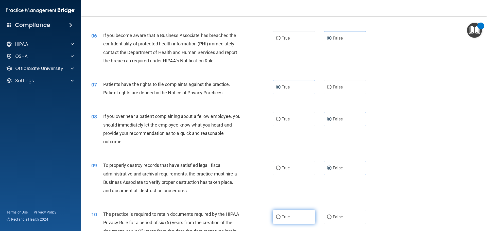
radio input "true"
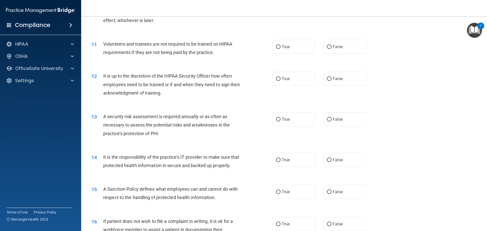
scroll to position [456, 0]
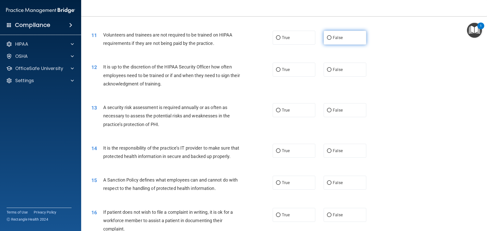
click at [329, 39] on label "False" at bounding box center [345, 38] width 43 height 14
click at [329, 39] on input "False" at bounding box center [329, 38] width 5 height 4
radio input "true"
click at [329, 67] on label "False" at bounding box center [345, 70] width 43 height 14
click at [329, 68] on input "False" at bounding box center [329, 70] width 5 height 4
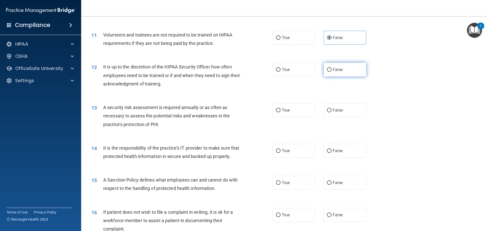
radio input "true"
click at [286, 113] on label "True" at bounding box center [294, 110] width 43 height 14
click at [280, 112] on input "True" at bounding box center [278, 111] width 5 height 4
radio input "true"
click at [292, 153] on label "True" at bounding box center [294, 151] width 43 height 14
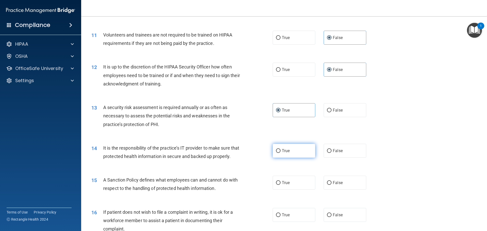
click at [280, 153] on input "True" at bounding box center [278, 151] width 5 height 4
radio input "true"
click at [332, 144] on label "False" at bounding box center [345, 151] width 43 height 14
click at [331, 149] on input "False" at bounding box center [329, 151] width 5 height 4
radio input "true"
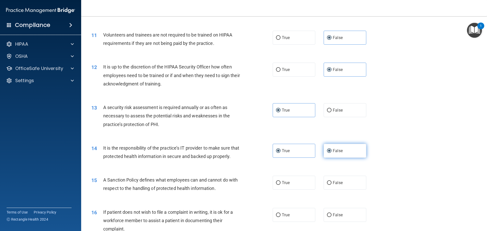
radio input "false"
click at [340, 190] on label "False" at bounding box center [345, 183] width 43 height 14
click at [331, 185] on input "False" at bounding box center [329, 183] width 5 height 4
radio input "true"
click at [287, 217] on span "True" at bounding box center [286, 214] width 8 height 5
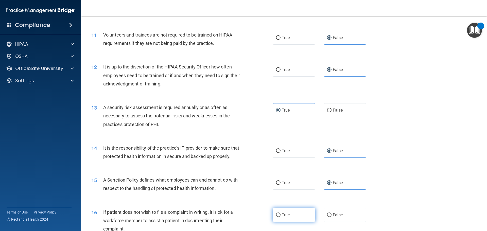
click at [280, 217] on input "True" at bounding box center [278, 215] width 5 height 4
radio input "true"
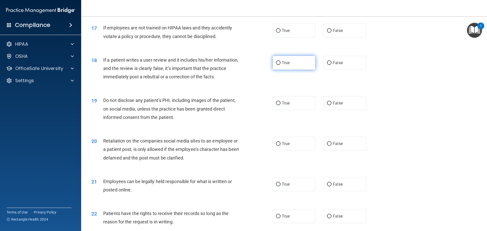
scroll to position [685, 0]
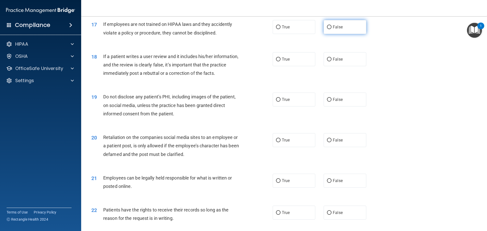
click at [337, 29] on span "False" at bounding box center [338, 27] width 10 height 5
click at [331, 29] on input "False" at bounding box center [329, 27] width 5 height 4
radio input "true"
click at [337, 62] on span "False" at bounding box center [338, 59] width 10 height 5
click at [331, 61] on input "False" at bounding box center [329, 60] width 5 height 4
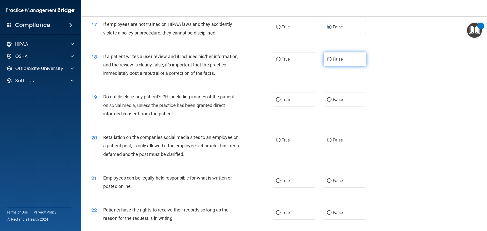
radio input "true"
click at [292, 106] on label "True" at bounding box center [294, 100] width 43 height 14
click at [280, 102] on input "True" at bounding box center [278, 100] width 5 height 4
radio input "true"
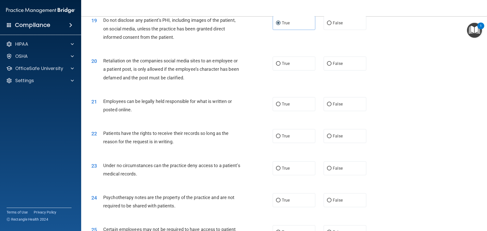
scroll to position [786, 0]
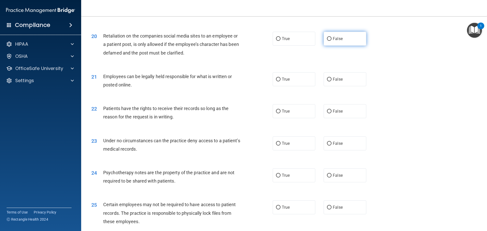
click at [333, 44] on label "False" at bounding box center [345, 39] width 43 height 14
click at [331, 41] on input "False" at bounding box center [329, 39] width 5 height 4
radio input "true"
click at [291, 86] on label "True" at bounding box center [294, 79] width 43 height 14
click at [280, 81] on input "True" at bounding box center [278, 80] width 5 height 4
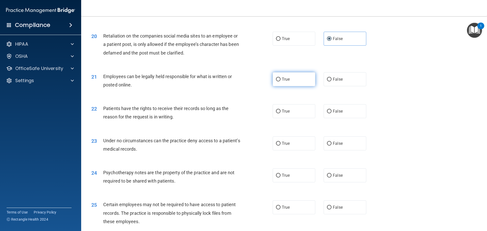
radio input "true"
click at [334, 115] on label "False" at bounding box center [345, 111] width 43 height 14
click at [331, 113] on input "False" at bounding box center [329, 112] width 5 height 4
radio input "true"
click at [336, 150] on label "False" at bounding box center [345, 143] width 43 height 14
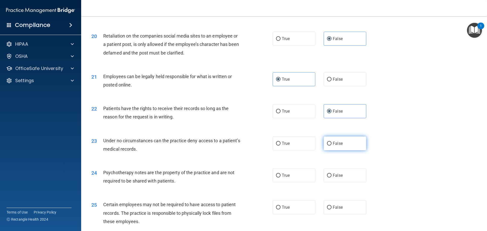
click at [331, 146] on input "False" at bounding box center [329, 144] width 5 height 4
radio input "true"
click at [298, 182] on label "True" at bounding box center [294, 175] width 43 height 14
click at [280, 177] on input "True" at bounding box center [278, 176] width 5 height 4
radio input "true"
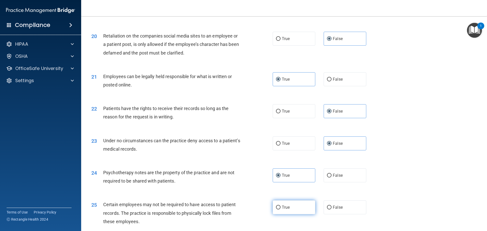
click at [288, 214] on label "True" at bounding box center [294, 207] width 43 height 14
click at [280, 209] on input "True" at bounding box center [278, 208] width 5 height 4
radio input "true"
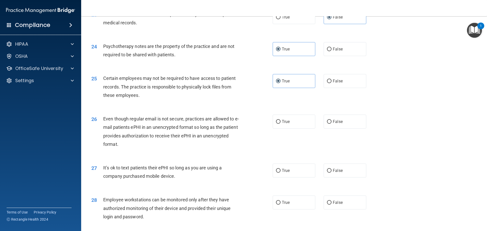
scroll to position [913, 0]
click at [278, 128] on label "True" at bounding box center [294, 121] width 43 height 14
click at [278, 123] on input "True" at bounding box center [278, 121] width 5 height 4
radio input "true"
click at [344, 128] on label "False" at bounding box center [345, 121] width 43 height 14
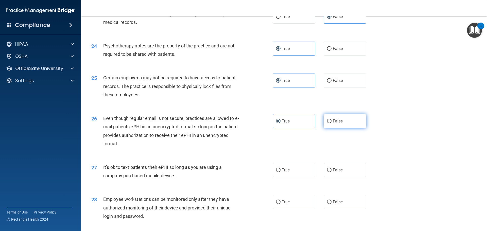
click at [331, 123] on input "False" at bounding box center [329, 121] width 5 height 4
radio input "true"
radio input "false"
click at [344, 177] on label "False" at bounding box center [345, 170] width 43 height 14
click at [331, 172] on input "False" at bounding box center [329, 170] width 5 height 4
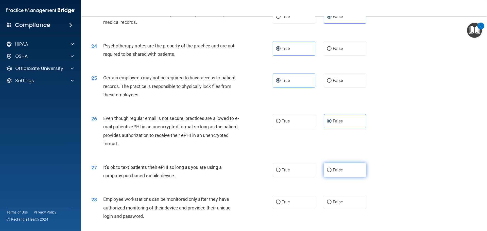
radio input "true"
click at [300, 128] on label "True" at bounding box center [294, 121] width 43 height 14
click at [280, 123] on input "True" at bounding box center [278, 121] width 5 height 4
radio input "true"
radio input "false"
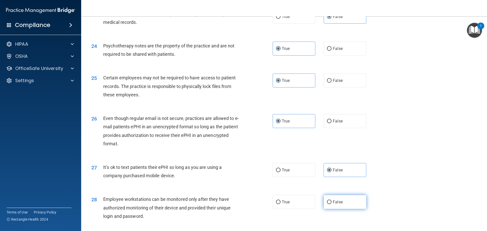
click at [335, 207] on label "False" at bounding box center [345, 202] width 43 height 14
click at [331, 204] on input "False" at bounding box center [329, 202] width 5 height 4
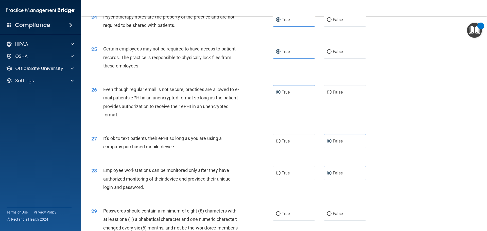
scroll to position [1014, 0]
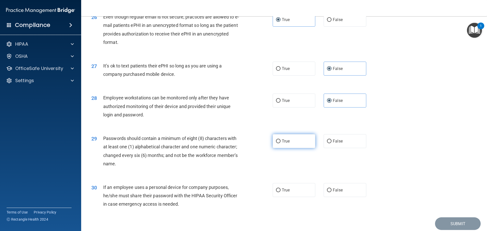
click at [300, 148] on label "True" at bounding box center [294, 141] width 43 height 14
click at [280, 143] on input "True" at bounding box center [278, 141] width 5 height 4
click at [338, 192] on span "False" at bounding box center [338, 190] width 10 height 5
click at [331, 192] on input "False" at bounding box center [329, 190] width 5 height 4
click at [449, 227] on button "Submit" at bounding box center [458, 223] width 46 height 13
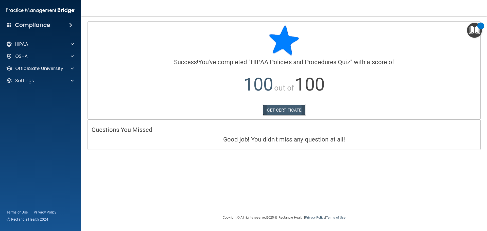
click at [270, 107] on link "GET CERTIFICATE" at bounding box center [283, 109] width 43 height 11
click at [32, 59] on div "OSHA" at bounding box center [40, 56] width 81 height 10
click at [47, 52] on div "OSHA" at bounding box center [40, 56] width 81 height 10
click at [49, 49] on div "HIPAA" at bounding box center [40, 44] width 81 height 10
click at [76, 42] on div at bounding box center [71, 44] width 13 height 6
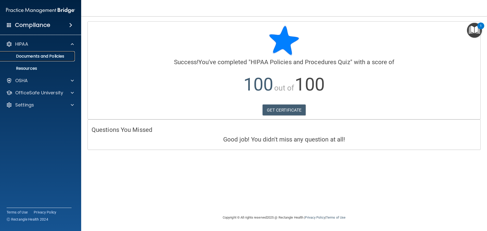
click at [68, 59] on link "Documents and Policies" at bounding box center [35, 56] width 80 height 10
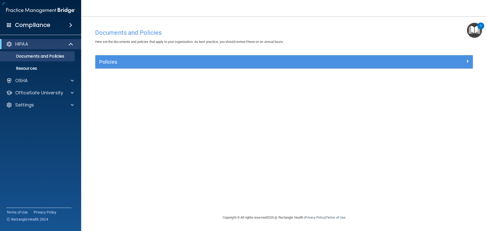
click at [48, 86] on div "HIPAA Documents and Policies Report an Incident Business Associates Emergency P…" at bounding box center [40, 75] width 81 height 77
click at [50, 95] on p "OfficeSafe University" at bounding box center [39, 93] width 48 height 6
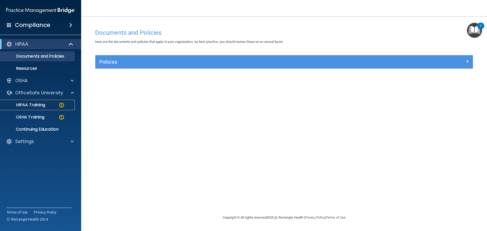
click at [55, 106] on div "HIPAA Training" at bounding box center [37, 104] width 69 height 5
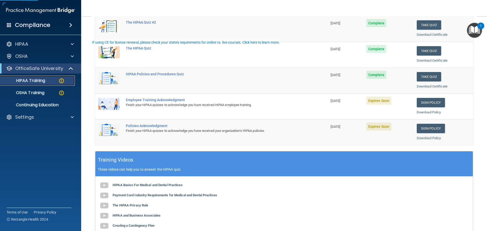
scroll to position [76, 0]
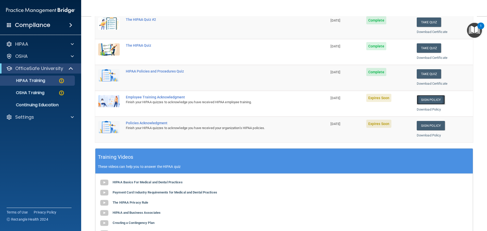
click at [437, 99] on link "Sign Policy" at bounding box center [431, 99] width 28 height 9
click at [424, 127] on link "Sign Policy" at bounding box center [431, 125] width 28 height 9
click at [382, 99] on span "Expires Soon" at bounding box center [378, 98] width 25 height 8
click at [426, 107] on link "Download Policy" at bounding box center [429, 109] width 24 height 4
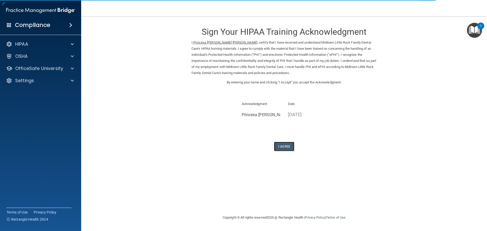
click at [285, 147] on button "I Agree" at bounding box center [284, 146] width 20 height 9
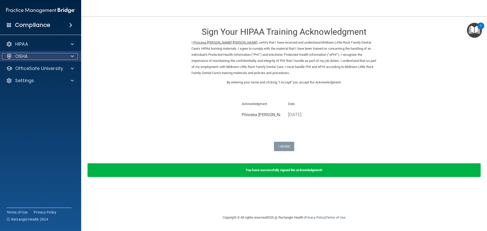
click at [52, 54] on div "OSHA" at bounding box center [33, 56] width 63 height 6
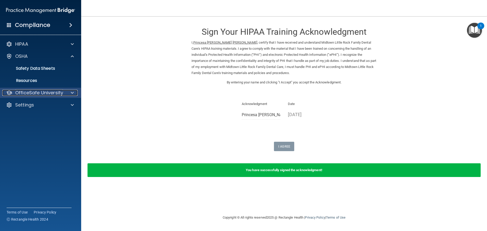
click at [57, 95] on p "OfficeSafe University" at bounding box center [39, 93] width 48 height 6
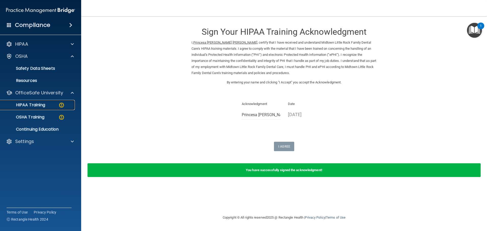
click at [64, 106] on img at bounding box center [61, 105] width 6 height 6
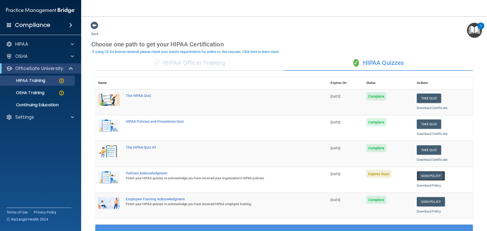
click at [432, 178] on link "Sign Policy" at bounding box center [431, 175] width 28 height 9
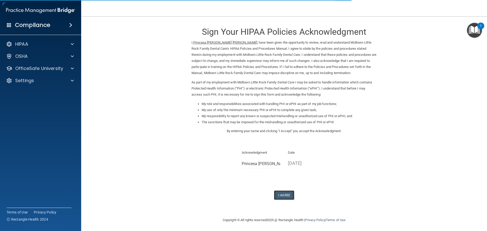
click at [284, 196] on button "I Agree" at bounding box center [284, 194] width 20 height 9
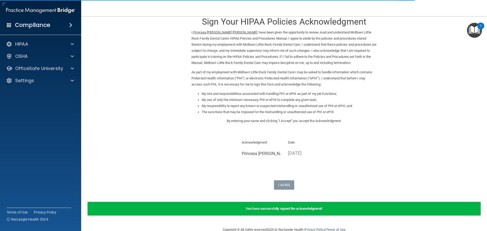
scroll to position [21, 0]
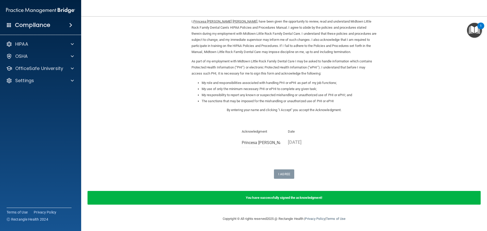
click at [299, 201] on div "You have successfully signed the acknowledgment!" at bounding box center [283, 198] width 393 height 14
click at [479, 33] on img "Open Resource Center, 1 new notification" at bounding box center [474, 30] width 15 height 15
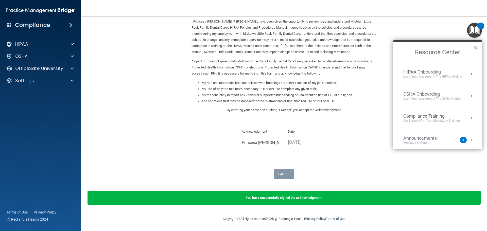
click at [413, 142] on div "Webinars & More" at bounding box center [425, 143] width 44 height 4
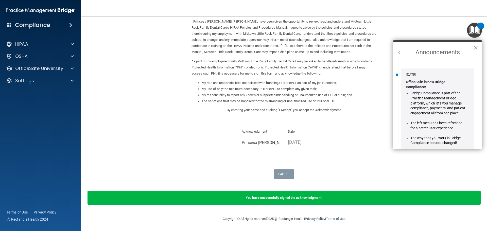
scroll to position [0, 0]
click at [476, 46] on button "×" at bounding box center [475, 48] width 5 height 8
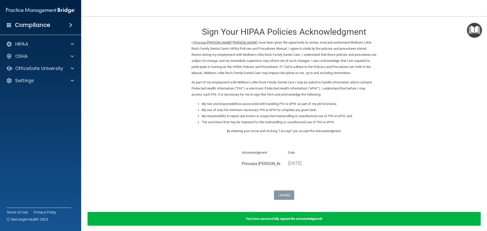
click at [174, 160] on form "Sign Your HIPAA Policies Acknowledgment I, Princesa Cordova Saavedra , have bee…" at bounding box center [283, 126] width 385 height 210
click at [231, 43] on ins "Princesa [PERSON_NAME] [PERSON_NAME]" at bounding box center [225, 43] width 64 height 4
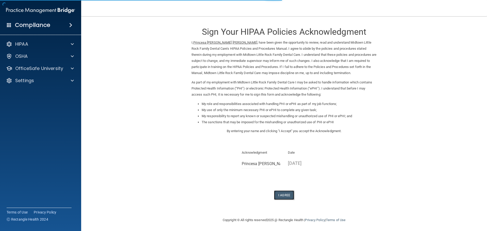
click at [285, 199] on button "I Agree" at bounding box center [284, 194] width 20 height 9
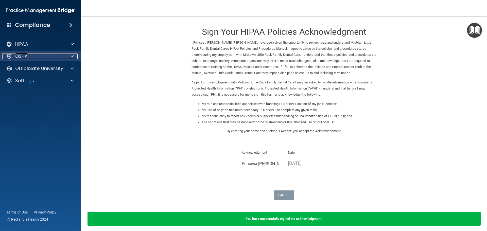
click at [44, 56] on div "OSHA" at bounding box center [33, 56] width 63 height 6
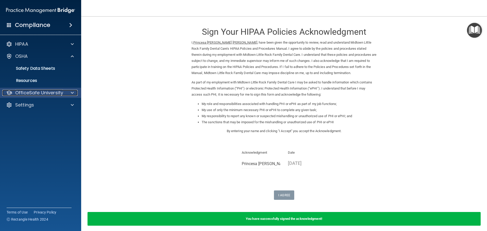
click at [52, 93] on p "OfficeSafe University" at bounding box center [39, 93] width 48 height 6
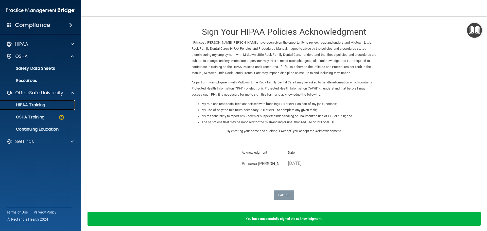
click at [56, 108] on link "HIPAA Training" at bounding box center [35, 105] width 80 height 10
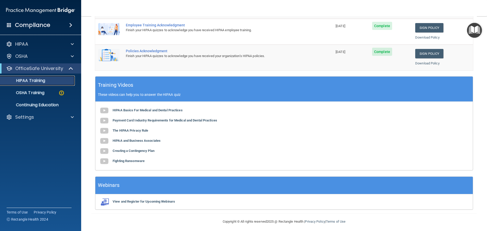
scroll to position [151, 0]
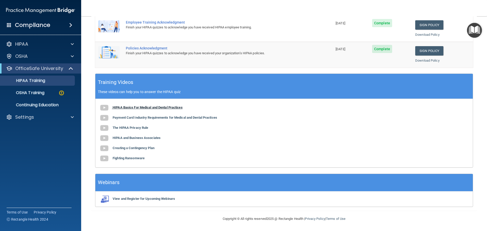
click at [172, 106] on b "HIPAA Basics For Medical and Dental Practices" at bounding box center [148, 107] width 70 height 4
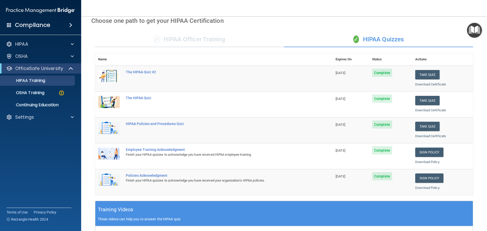
scroll to position [0, 0]
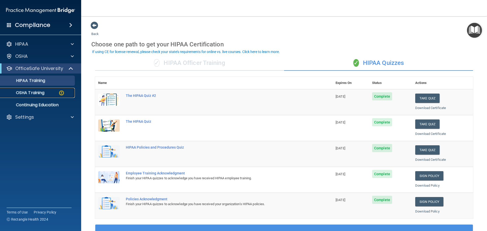
click at [24, 93] on p "OSHA Training" at bounding box center [23, 92] width 41 height 5
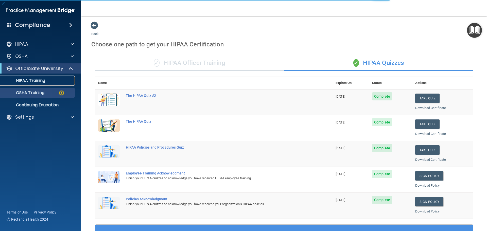
click at [39, 81] on p "HIPAA Training" at bounding box center [24, 80] width 42 height 5
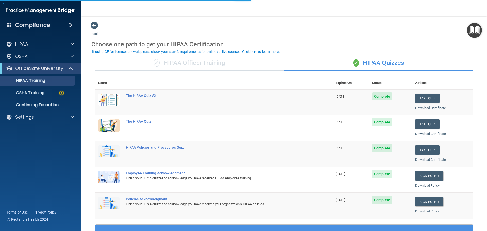
click at [182, 64] on div "✓ HIPAA Officer Training" at bounding box center [189, 63] width 189 height 15
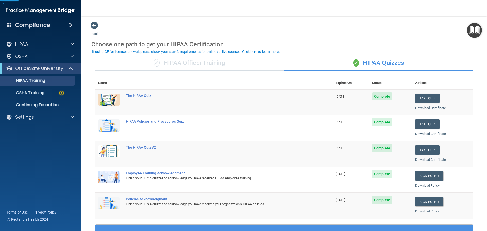
click at [182, 64] on div "✓ HIPAA Officer Training" at bounding box center [189, 63] width 189 height 15
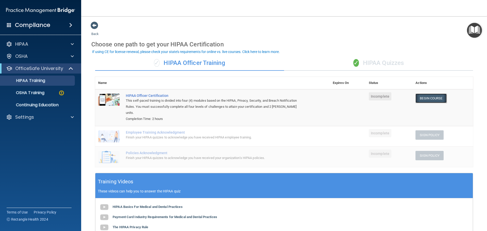
click at [429, 99] on link "Begin Course" at bounding box center [430, 98] width 31 height 9
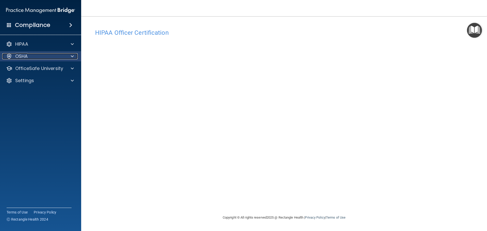
click at [34, 56] on div "OSHA" at bounding box center [33, 56] width 63 height 6
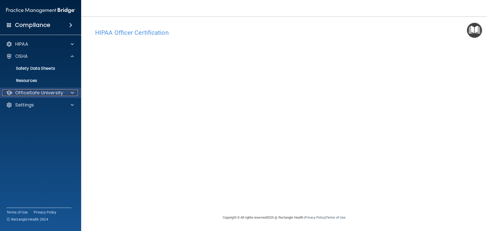
click at [47, 93] on p "OfficeSafe University" at bounding box center [39, 93] width 48 height 6
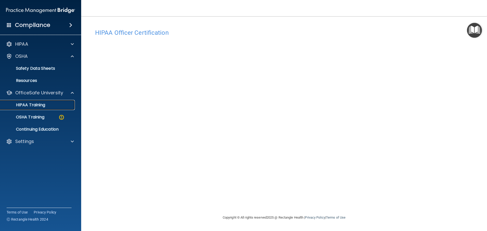
click at [50, 107] on div "HIPAA Training" at bounding box center [37, 104] width 69 height 5
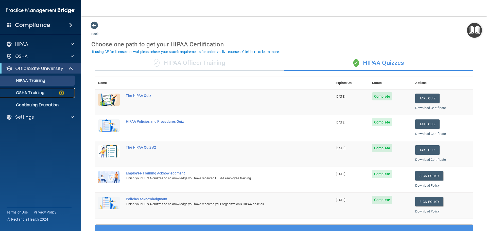
click at [38, 91] on p "OSHA Training" at bounding box center [23, 92] width 41 height 5
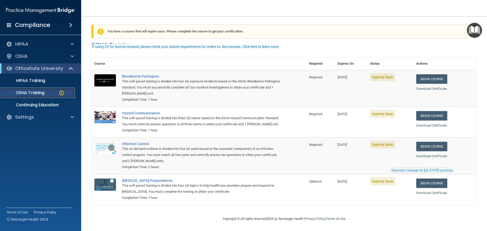
scroll to position [8, 0]
click at [434, 74] on link "Begin Course" at bounding box center [431, 78] width 31 height 9
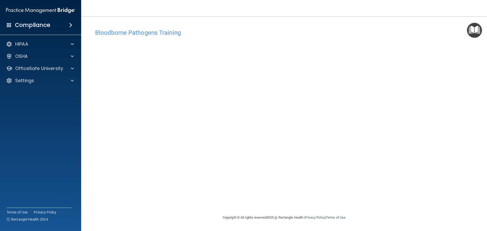
click at [351, 204] on div "Bloodborne Pathogens Training This course doesn’t expire until [DATE]. Are you …" at bounding box center [283, 120] width 385 height 188
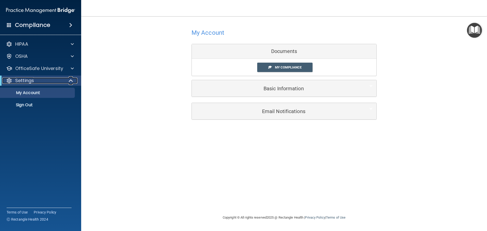
click at [65, 81] on div at bounding box center [71, 81] width 12 height 6
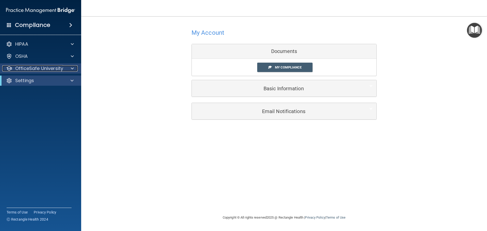
click at [59, 69] on p "OfficeSafe University" at bounding box center [39, 68] width 48 height 6
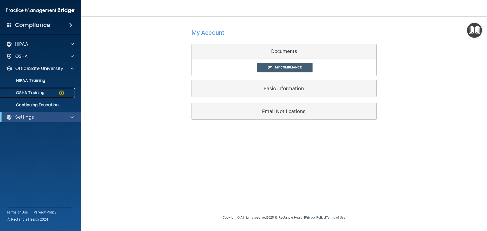
click at [50, 93] on div "OSHA Training" at bounding box center [37, 92] width 69 height 5
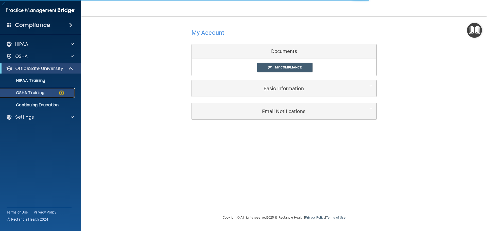
click at [61, 93] on img at bounding box center [61, 93] width 6 height 6
click at [68, 91] on div "OSHA Training" at bounding box center [37, 92] width 69 height 5
click at [41, 95] on p "OSHA Training" at bounding box center [23, 92] width 41 height 5
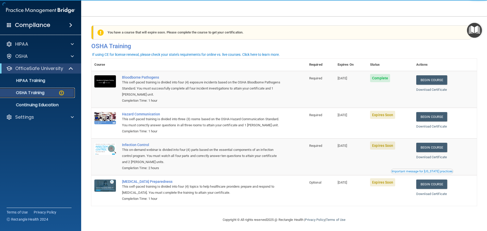
scroll to position [8, 0]
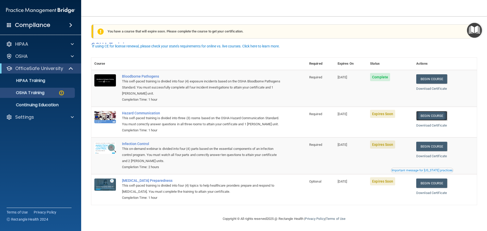
click at [430, 111] on link "Begin Course" at bounding box center [431, 115] width 31 height 9
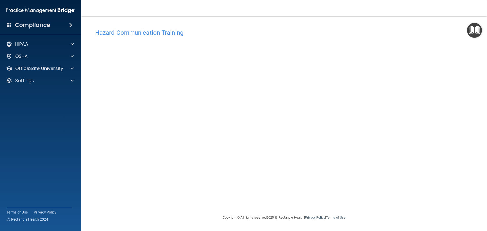
click at [389, 119] on div "Hazard Communication Training This course doesn’t expire until [DATE]. Are you …" at bounding box center [283, 120] width 385 height 188
click at [45, 65] on div "OfficeSafe University" at bounding box center [40, 68] width 81 height 10
click at [45, 68] on p "OfficeSafe University" at bounding box center [39, 68] width 48 height 6
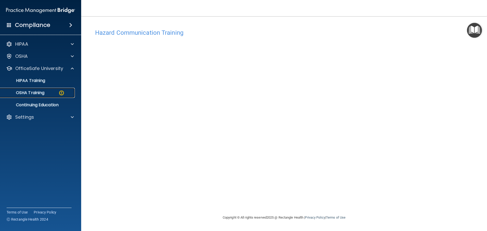
click at [46, 92] on div "OSHA Training" at bounding box center [37, 92] width 69 height 5
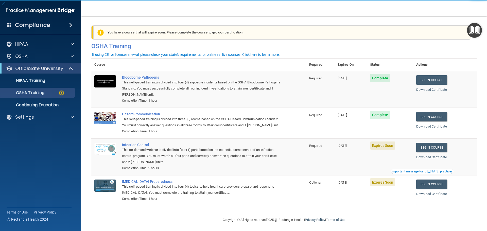
scroll to position [8, 0]
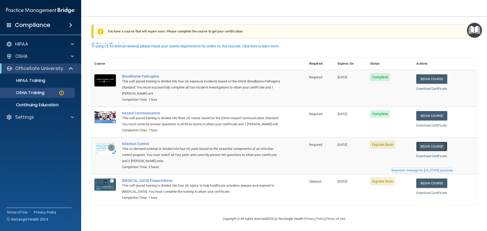
click at [430, 144] on link "Begin Course" at bounding box center [431, 146] width 31 height 9
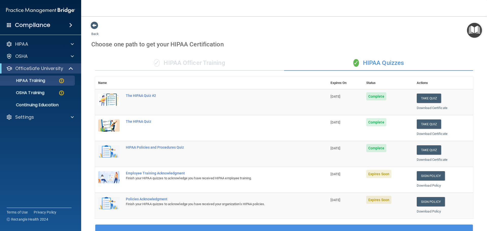
scroll to position [76, 0]
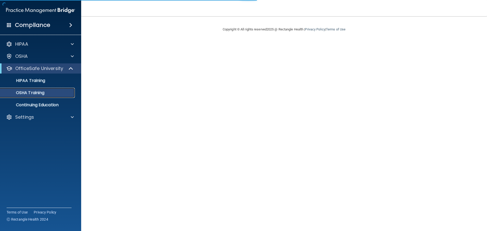
click at [47, 94] on div "OSHA Training" at bounding box center [37, 92] width 69 height 5
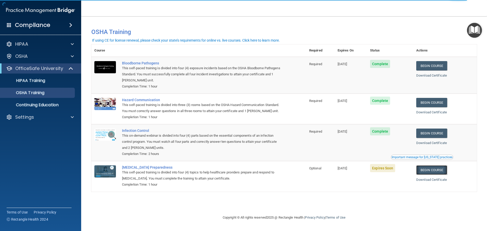
click at [435, 175] on link "Begin Course" at bounding box center [431, 169] width 31 height 9
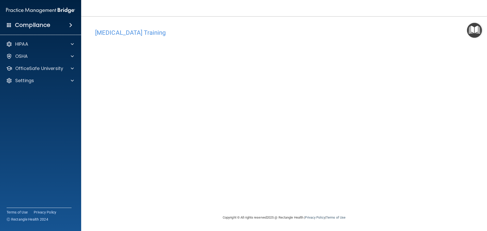
click at [369, 120] on div "[MEDICAL_DATA] Training This course doesn’t expire until [DATE]. Are you sure y…" at bounding box center [283, 120] width 385 height 188
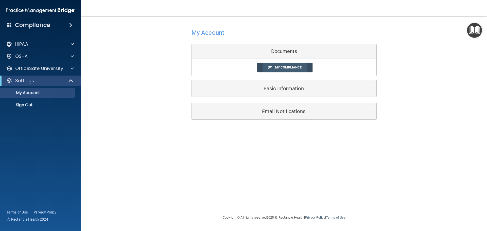
click at [284, 70] on link "My Compliance" at bounding box center [285, 67] width 56 height 9
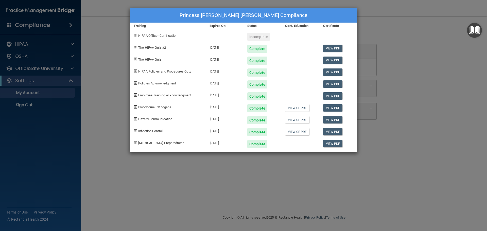
click at [261, 35] on div "Incomplete" at bounding box center [258, 37] width 23 height 8
click at [380, 40] on div "Princesa Cordova Saavedra's Compliance Training Expires On Status Cont. Educati…" at bounding box center [243, 115] width 487 height 231
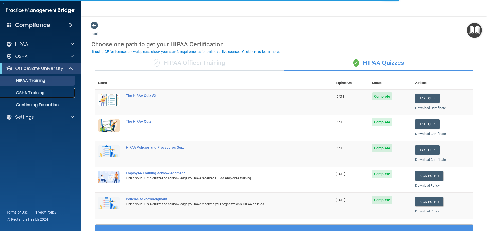
click at [26, 94] on p "OSHA Training" at bounding box center [23, 92] width 41 height 5
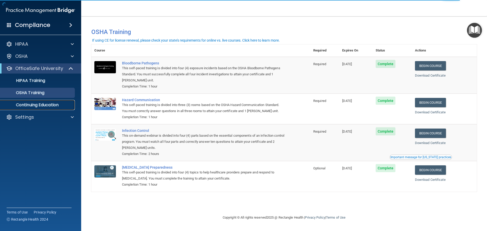
click at [48, 108] on link "Continuing Education" at bounding box center [35, 105] width 80 height 10
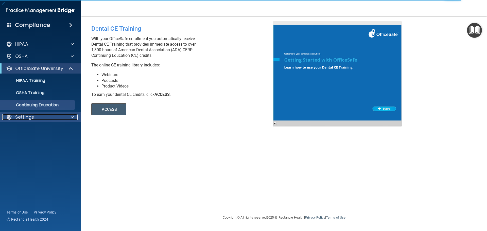
click at [47, 116] on div "Settings" at bounding box center [33, 117] width 63 height 6
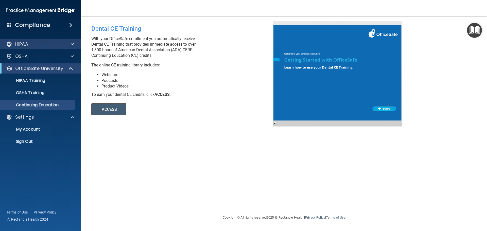
click at [38, 47] on div "HIPAA" at bounding box center [40, 44] width 81 height 10
click at [72, 43] on span at bounding box center [72, 44] width 3 height 6
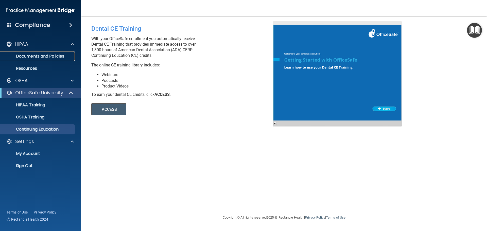
click at [69, 59] on link "Documents and Policies" at bounding box center [35, 56] width 80 height 10
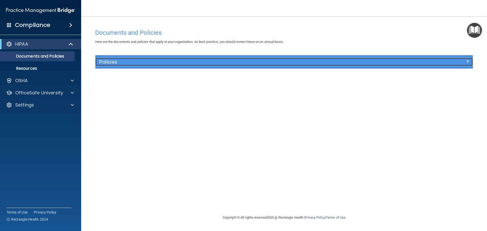
click at [467, 60] on span at bounding box center [467, 61] width 3 height 6
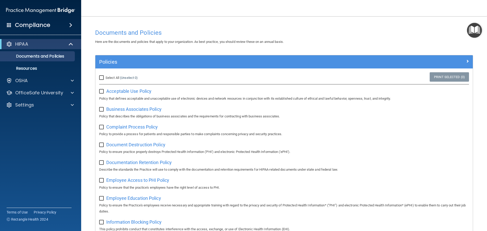
click at [101, 78] on input "Select All (Unselect 0) Unselect All" at bounding box center [102, 78] width 6 height 4
checkbox input "true"
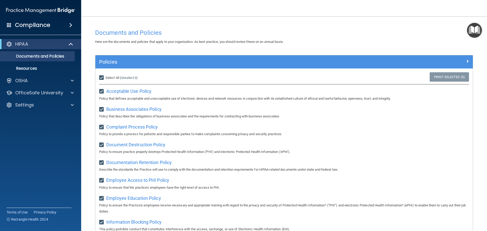
checkbox input "true"
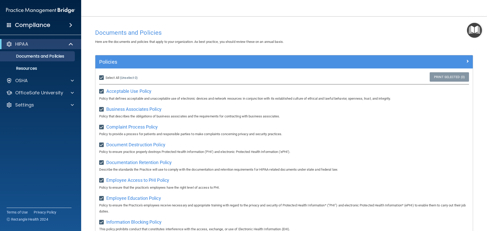
checkbox input "true"
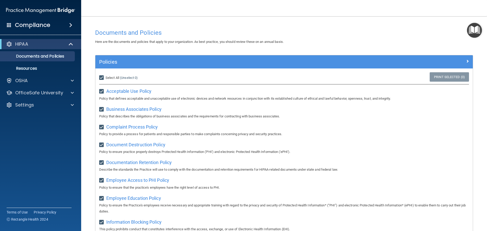
checkbox input "true"
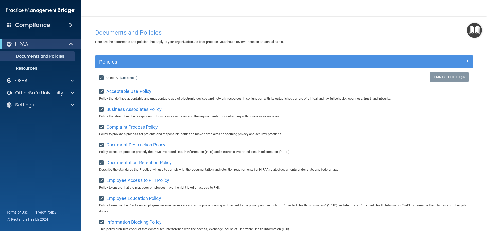
checkbox input "true"
click at [437, 77] on link "Print Selected (21)" at bounding box center [448, 76] width 41 height 9
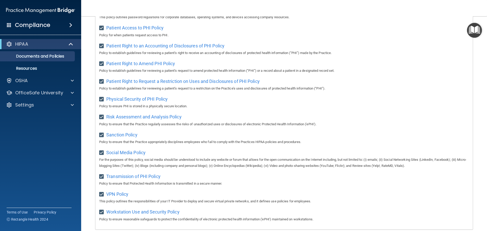
scroll to position [278, 0]
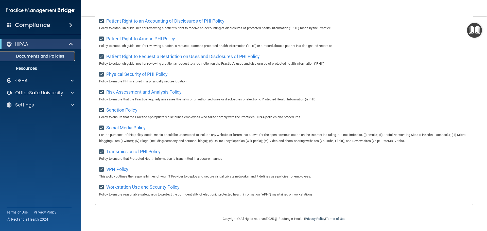
click at [49, 59] on p "Documents and Policies" at bounding box center [37, 56] width 69 height 5
click at [42, 71] on link "Resources" at bounding box center [35, 68] width 80 height 10
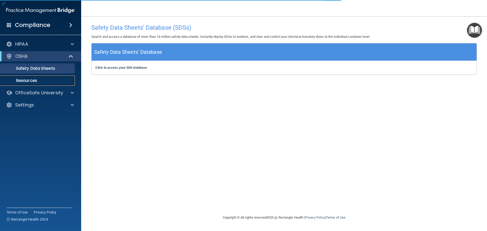
click at [40, 81] on p "Resources" at bounding box center [37, 80] width 69 height 5
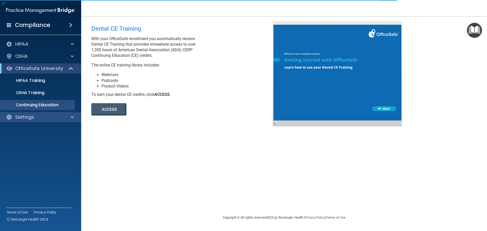
click at [32, 120] on div "Settings" at bounding box center [40, 117] width 81 height 10
